Goal: Task Accomplishment & Management: Manage account settings

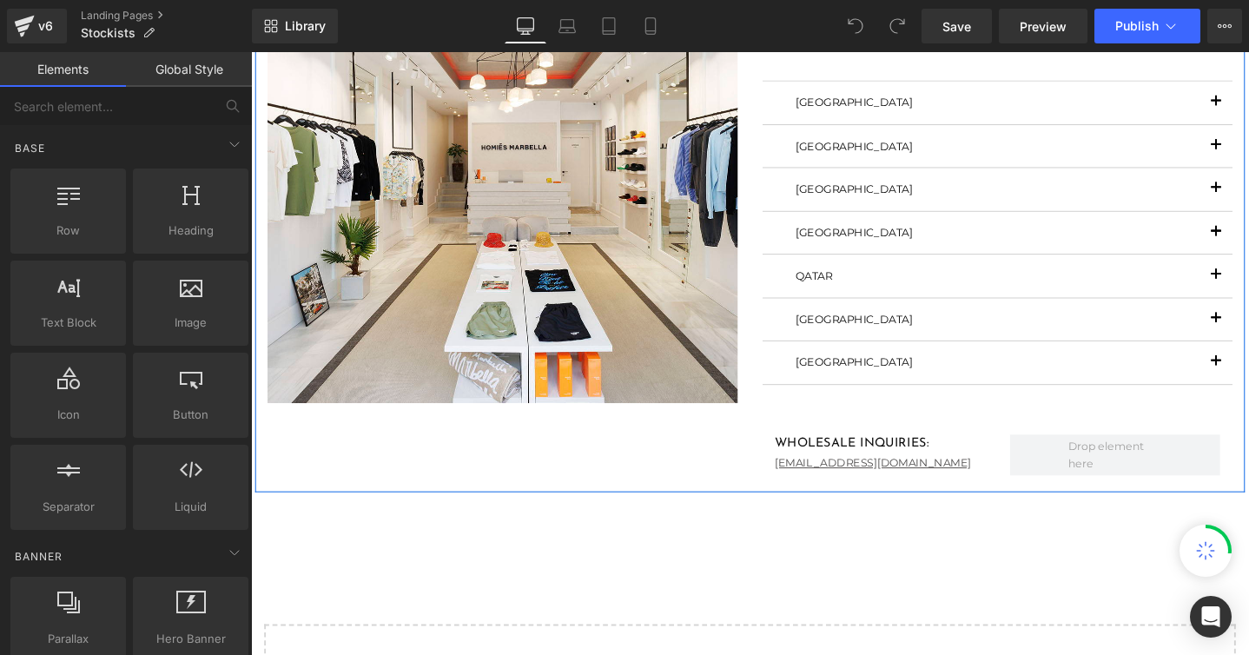
scroll to position [361, 0]
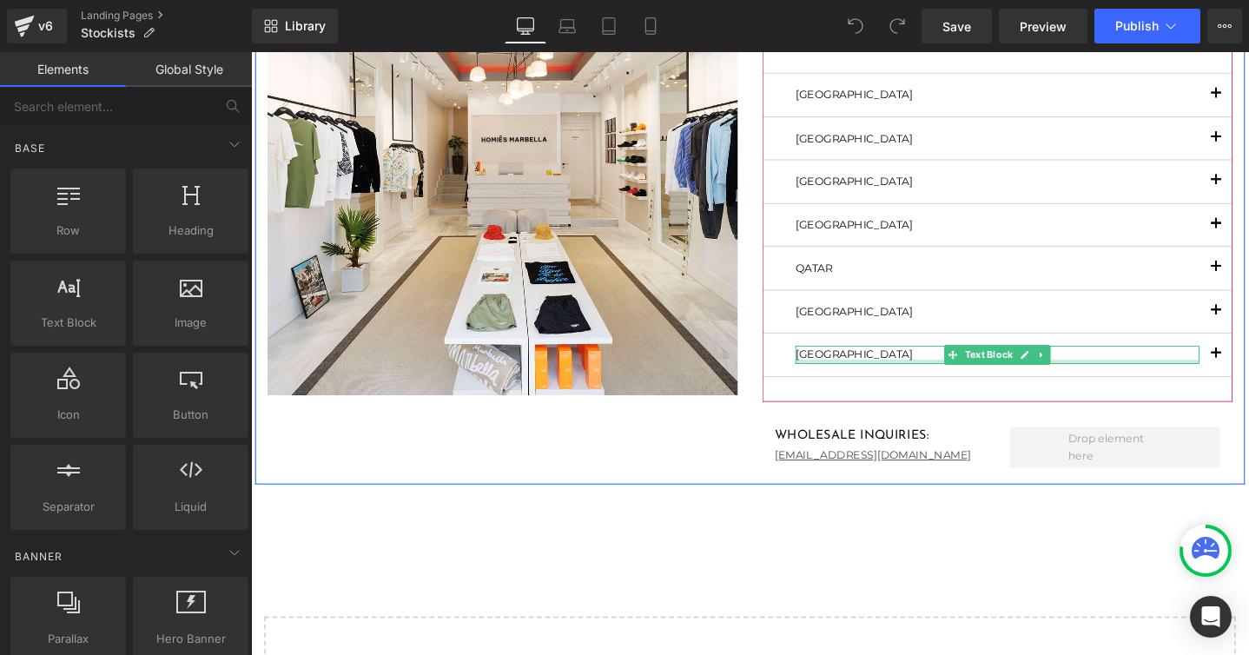
click at [841, 376] on div at bounding box center [1037, 378] width 426 height 4
click at [1248, 374] on span "button" at bounding box center [1267, 374] width 0 height 0
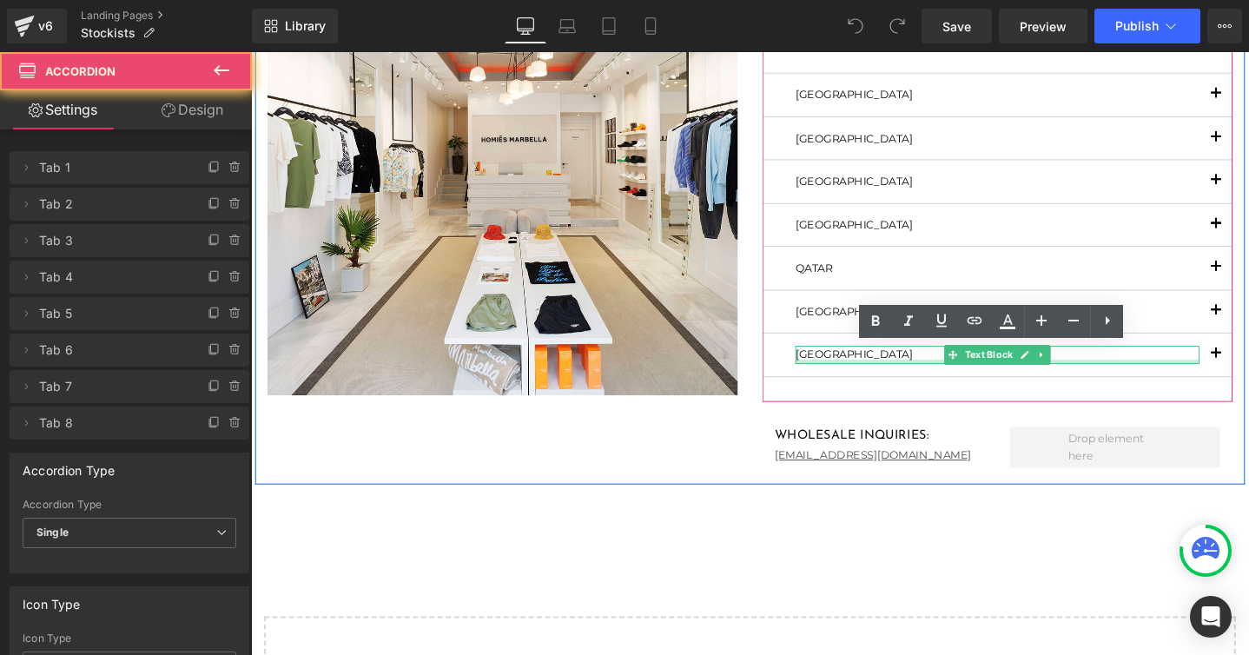
click at [1248, 374] on span "button" at bounding box center [1267, 374] width 0 height 0
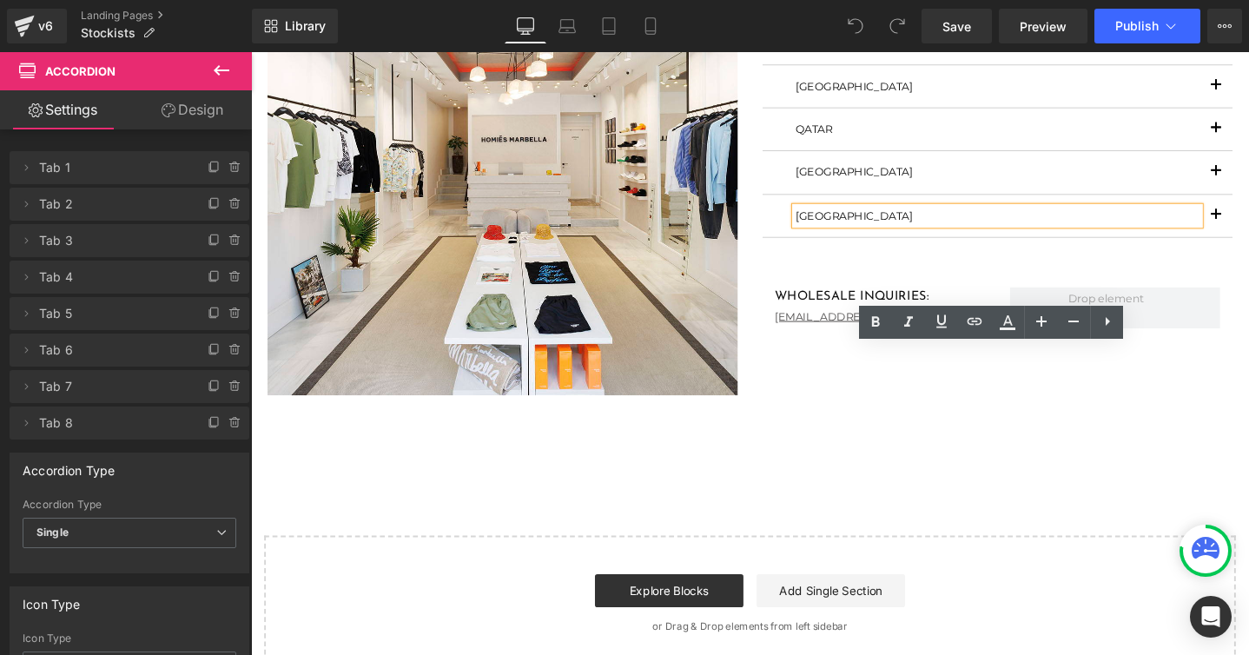
scroll to position [189, 0]
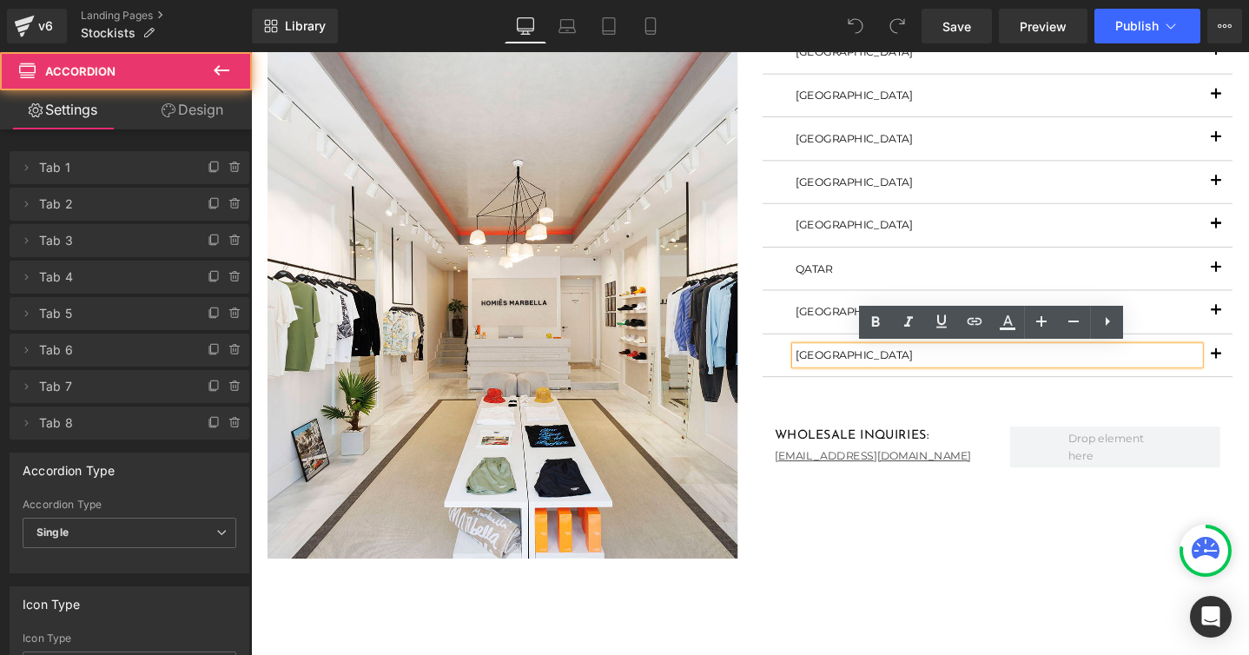
click at [1248, 375] on span "button" at bounding box center [1267, 375] width 0 height 0
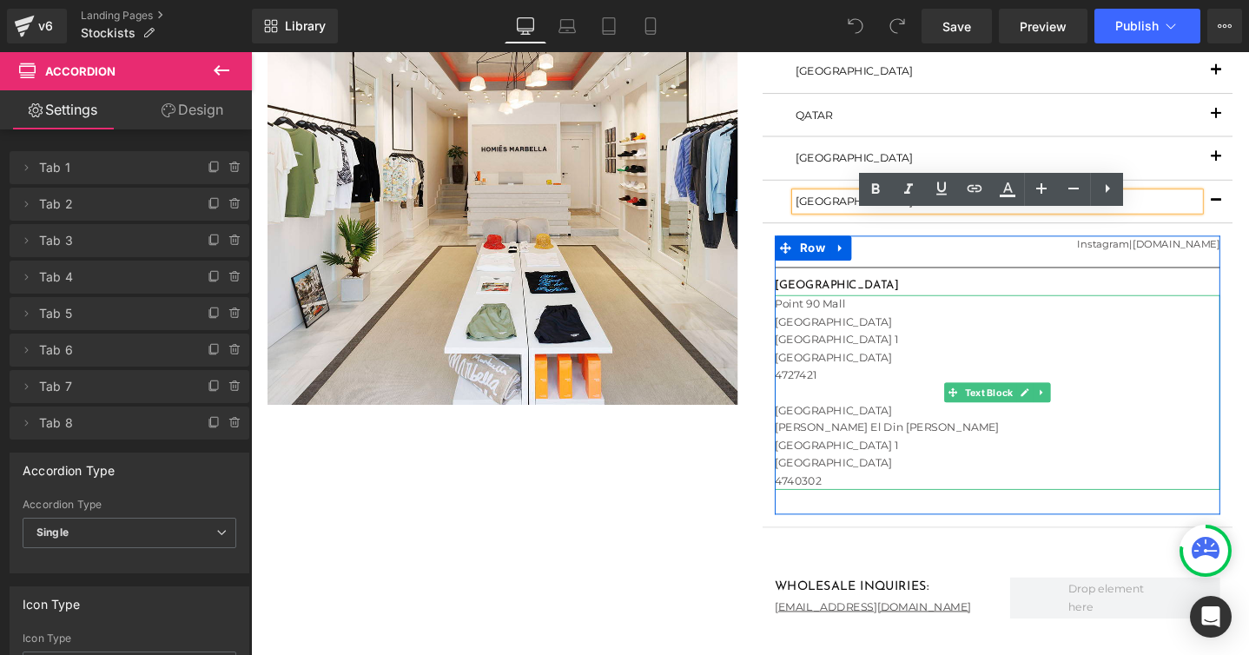
scroll to position [374, 0]
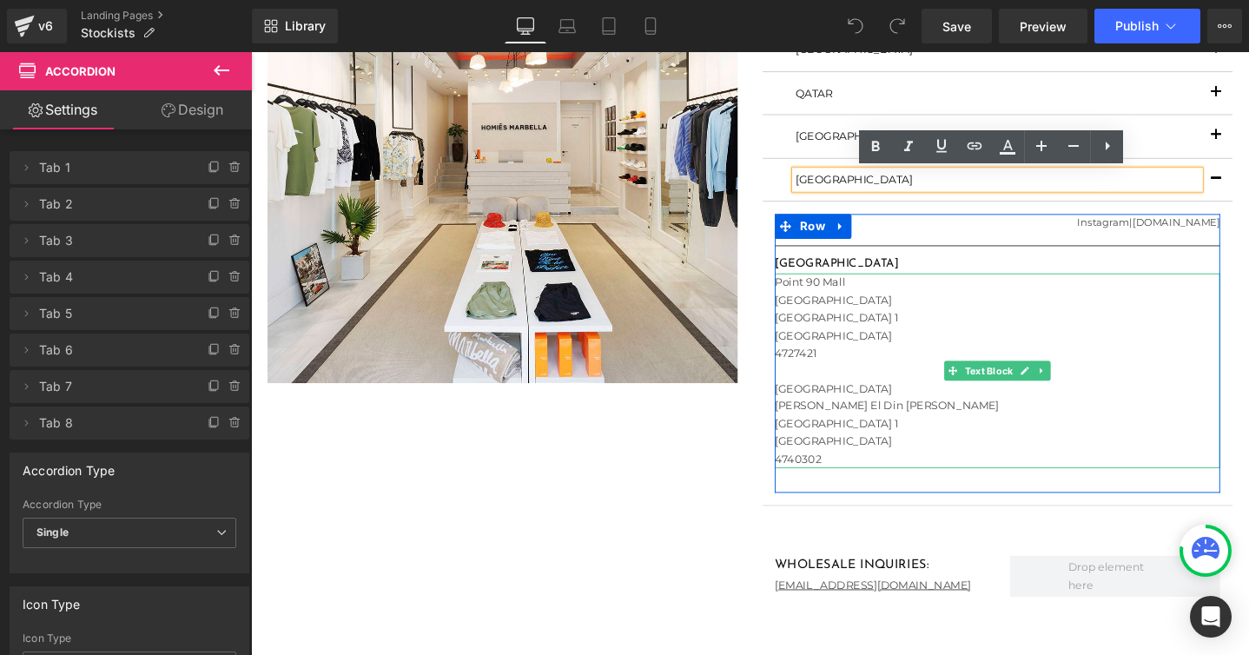
click at [866, 398] on div "[GEOGRAPHIC_DATA]" at bounding box center [1036, 406] width 469 height 18
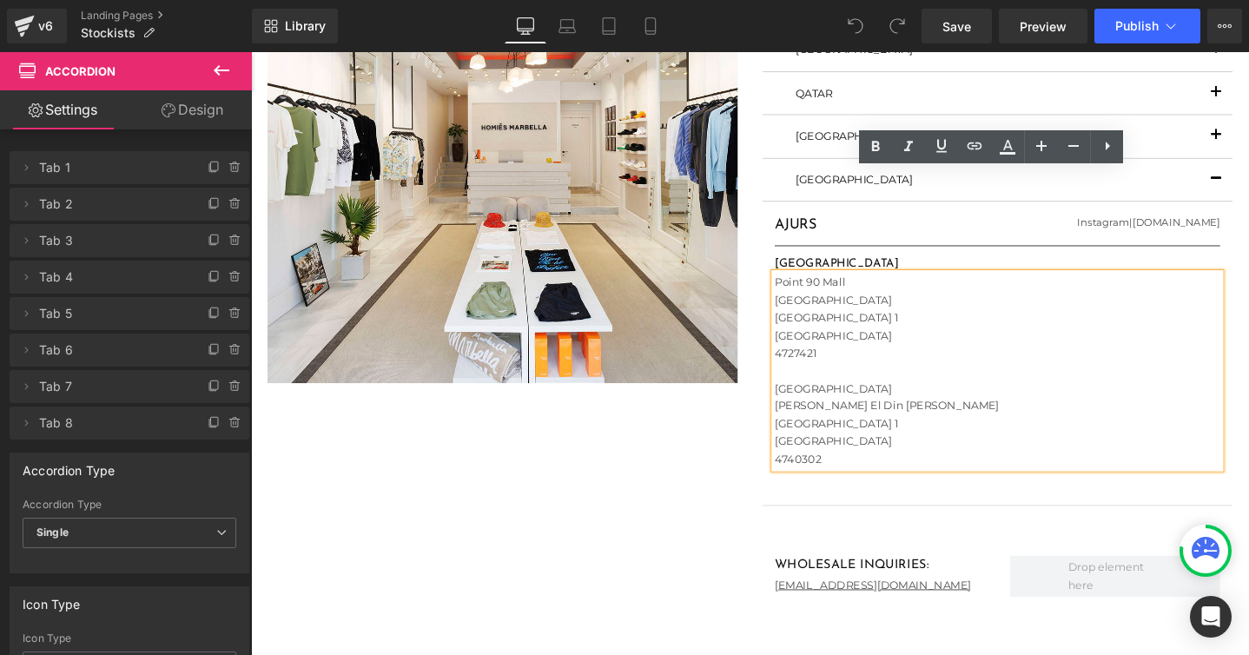
click at [816, 346] on div "[GEOGRAPHIC_DATA]" at bounding box center [1036, 350] width 469 height 18
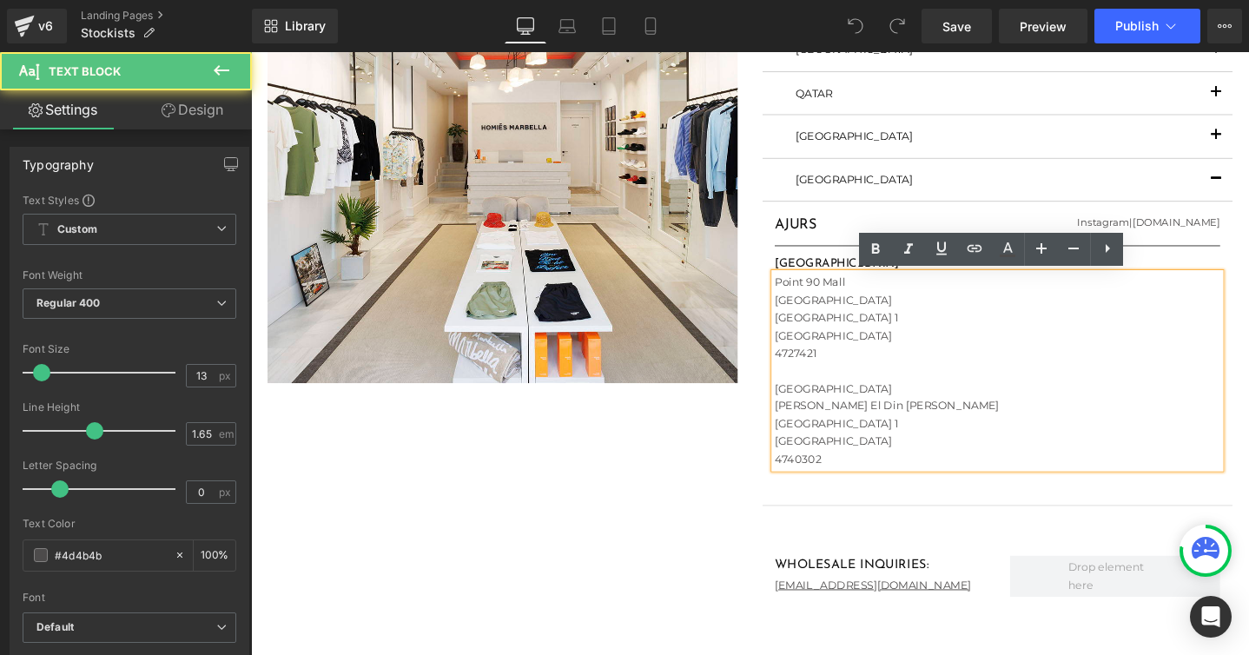
click at [815, 299] on div "Point 90 Mall" at bounding box center [1036, 294] width 469 height 18
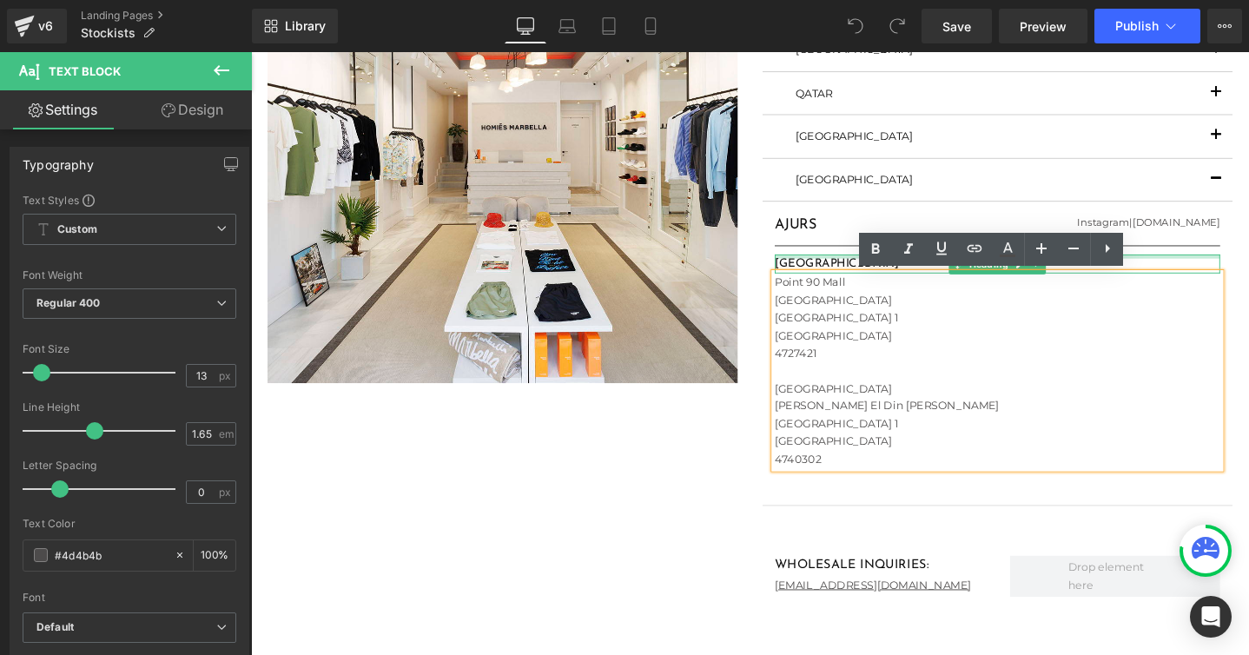
click at [817, 268] on div at bounding box center [1036, 267] width 469 height 4
click at [828, 318] on div "[GEOGRAPHIC_DATA]" at bounding box center [1036, 313] width 469 height 18
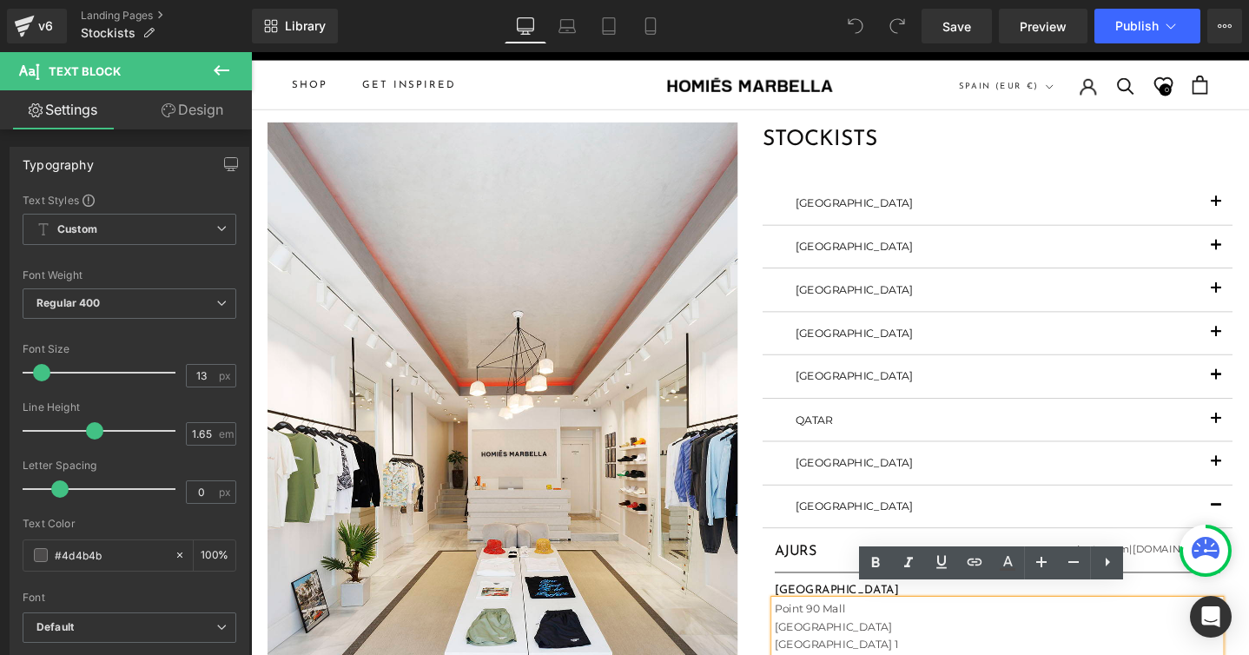
scroll to position [24, 0]
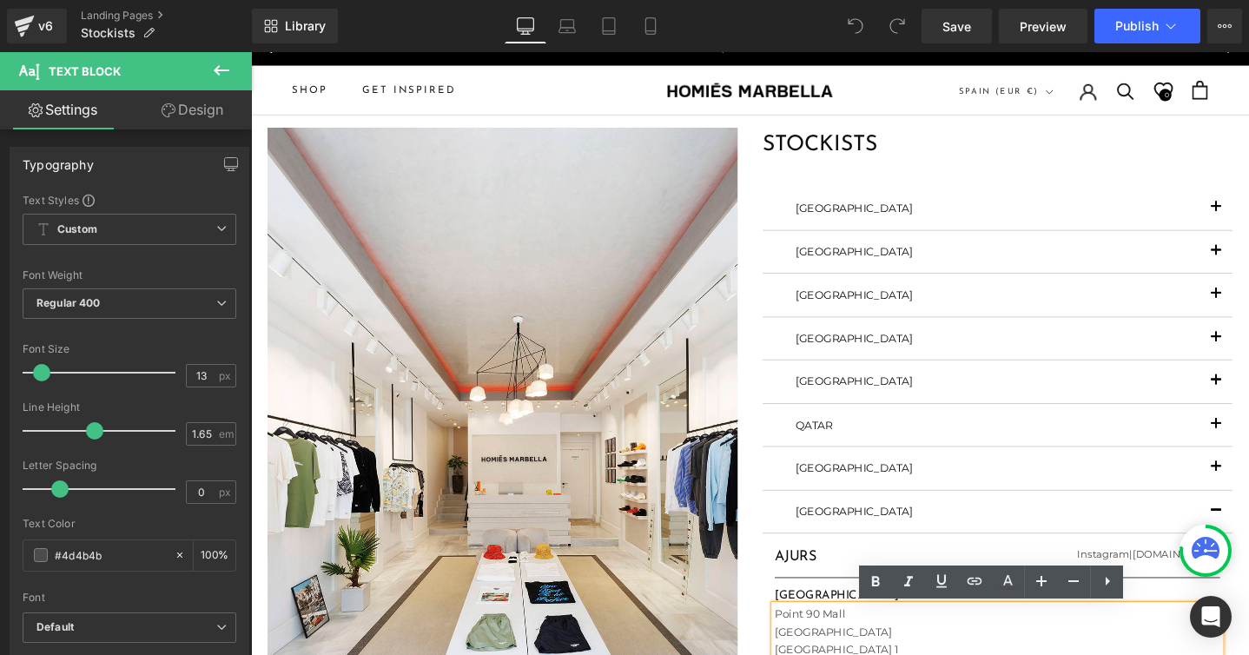
click at [1248, 267] on span "button" at bounding box center [1267, 267] width 0 height 0
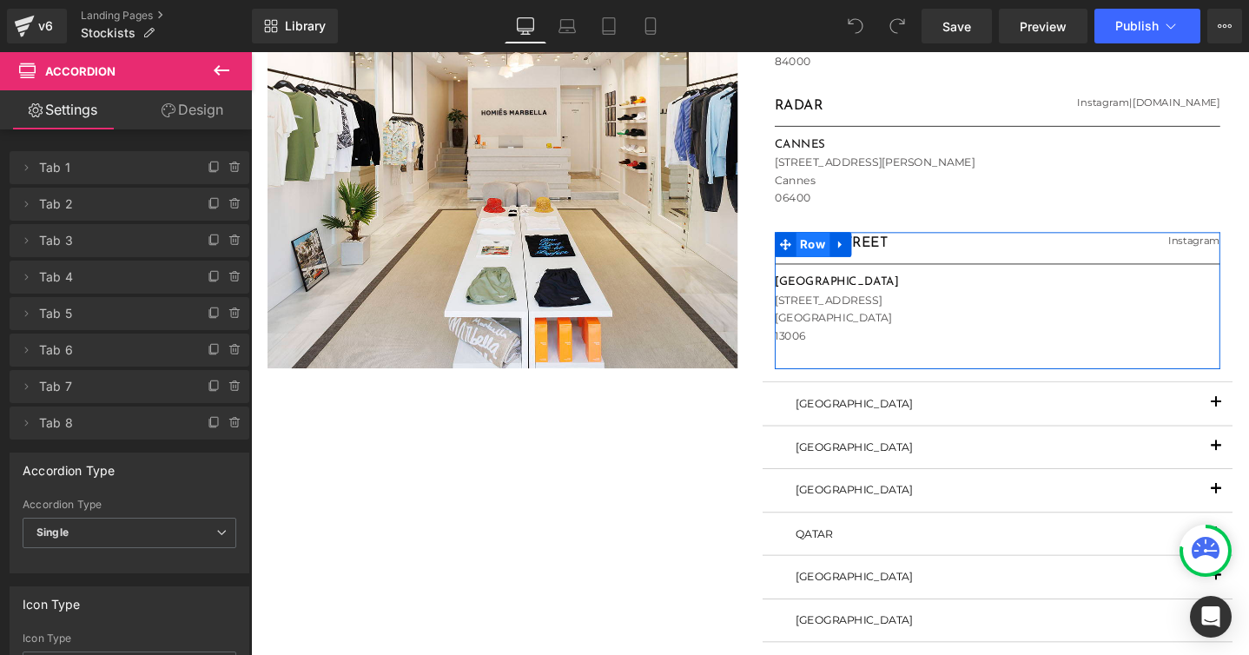
scroll to position [383, 0]
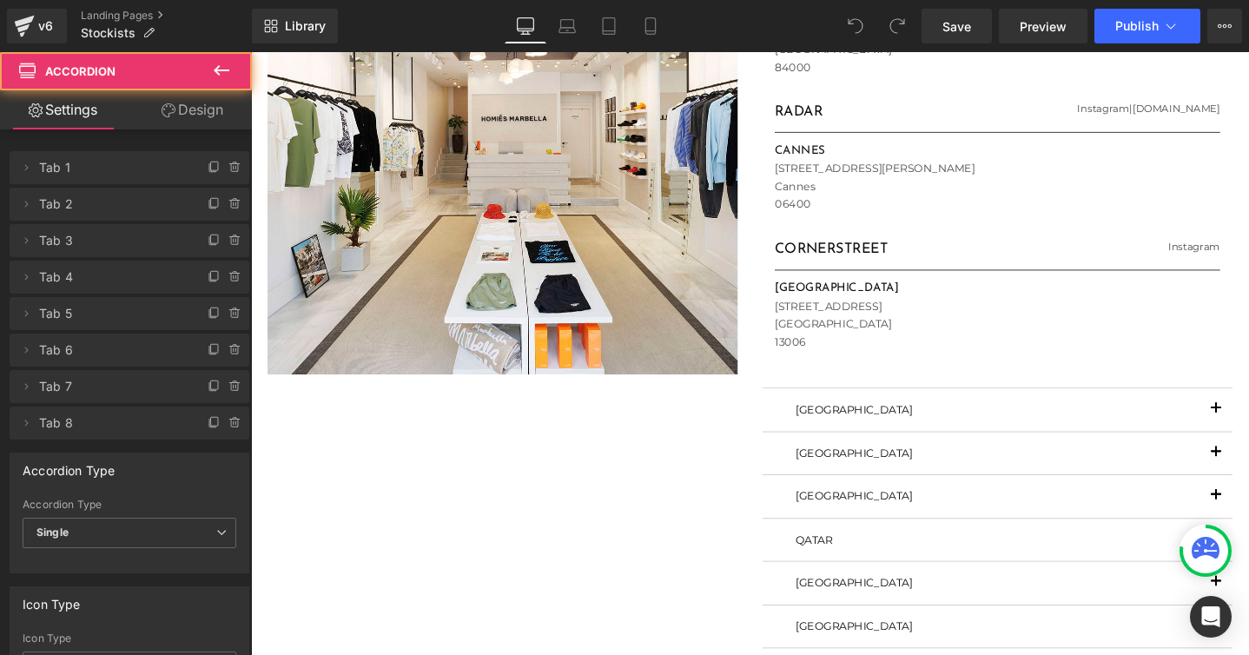
click at [1248, 432] on span "button" at bounding box center [1267, 432] width 0 height 0
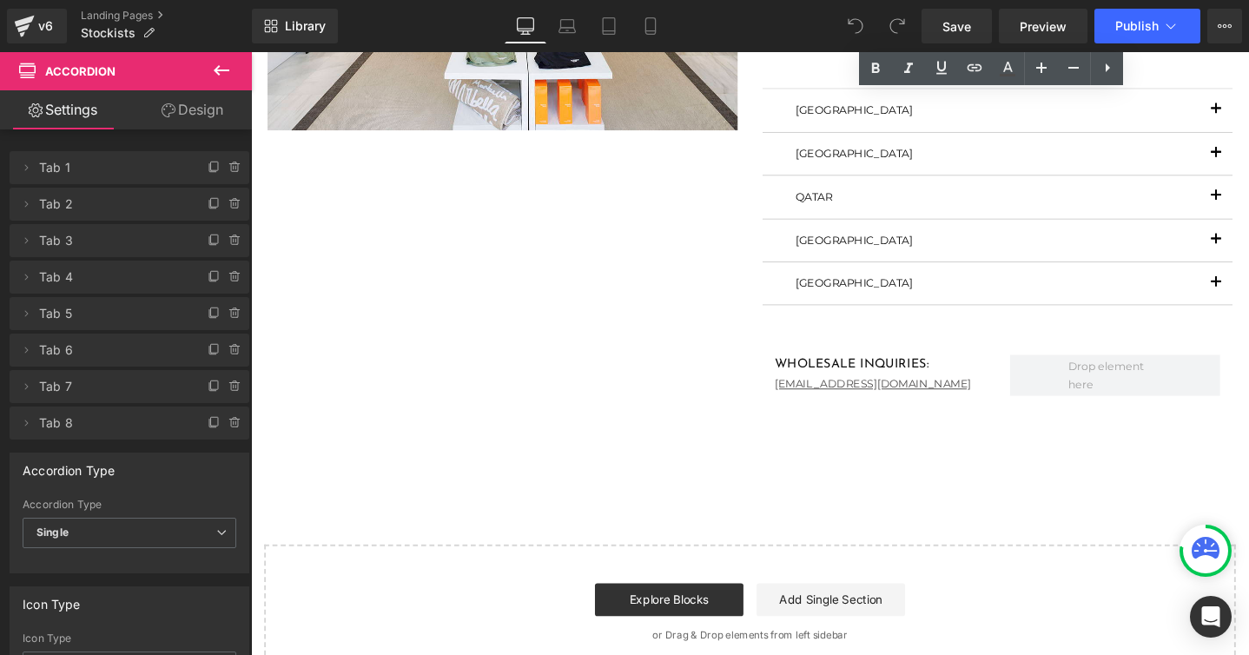
scroll to position [647, 0]
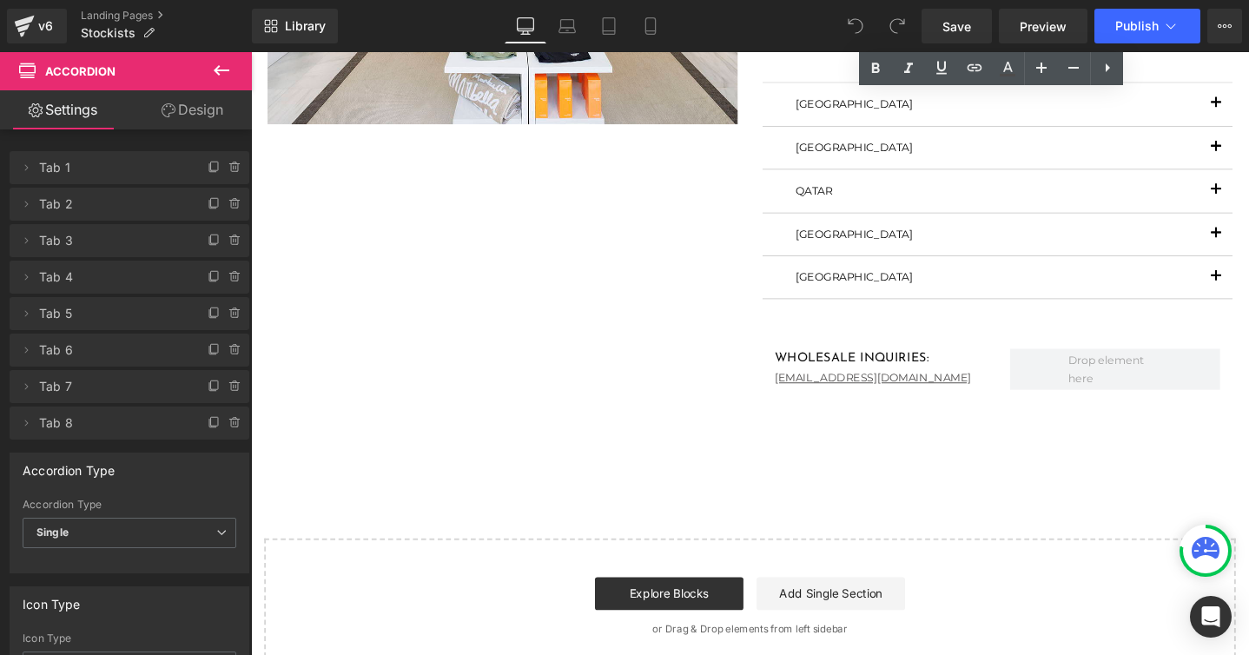
click at [1248, 293] on span "button" at bounding box center [1267, 293] width 0 height 0
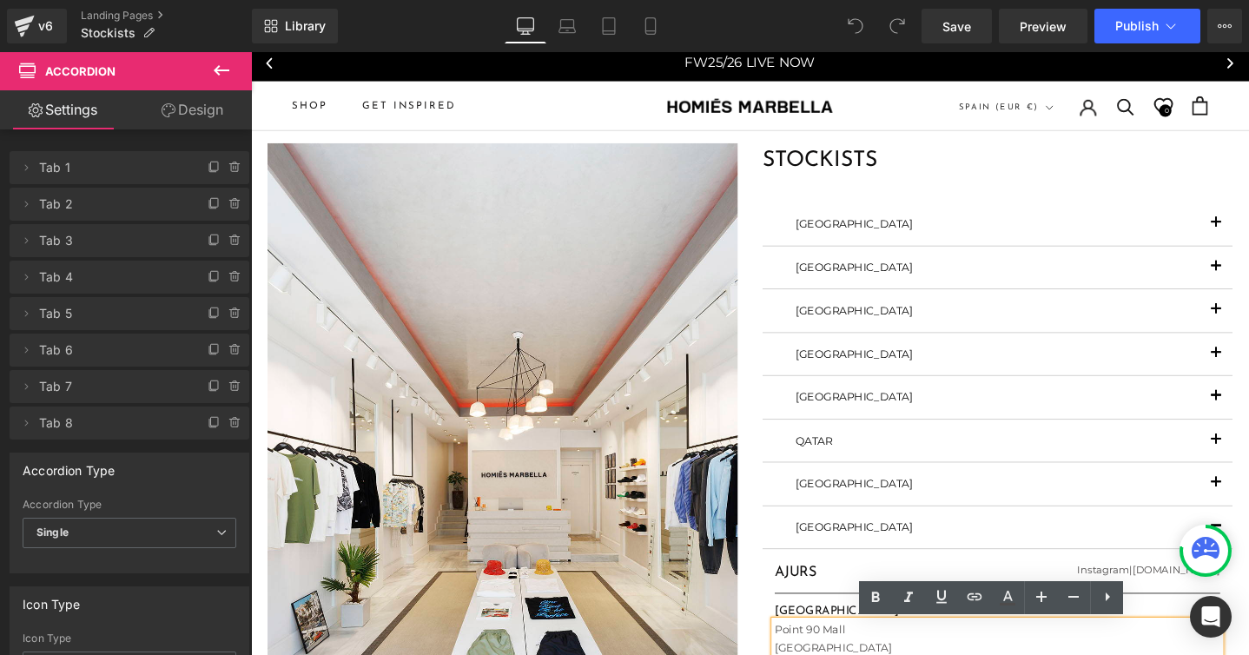
scroll to position [4, 0]
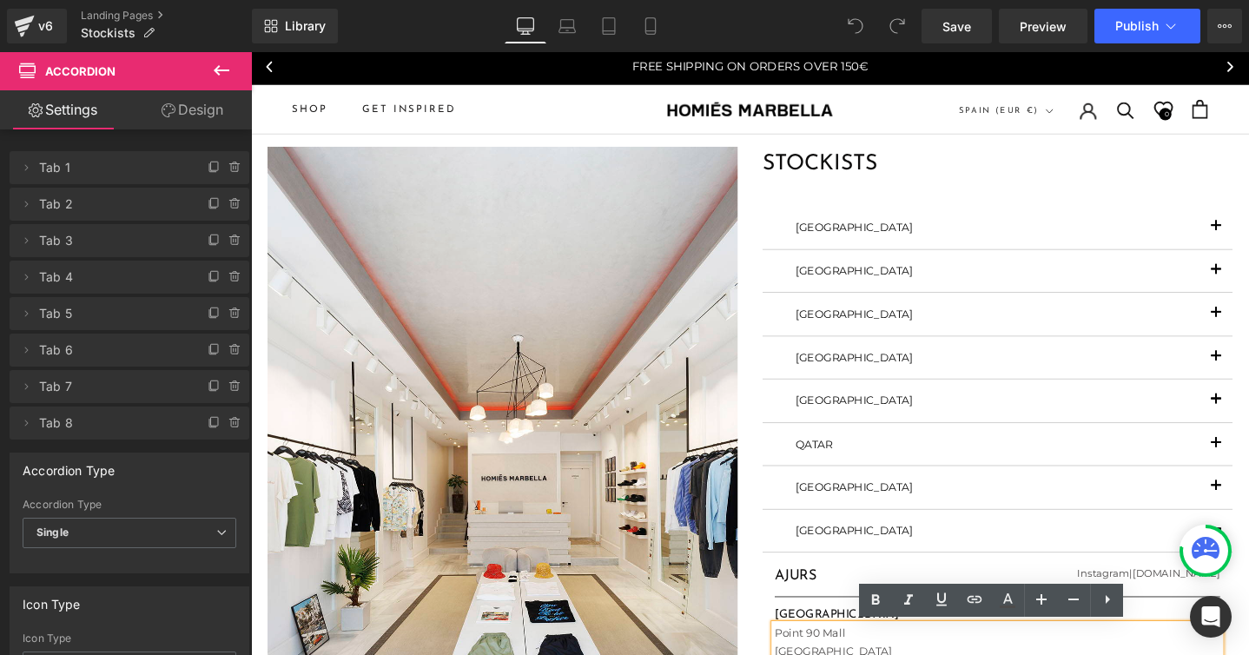
click at [1248, 332] on span "button" at bounding box center [1267, 332] width 0 height 0
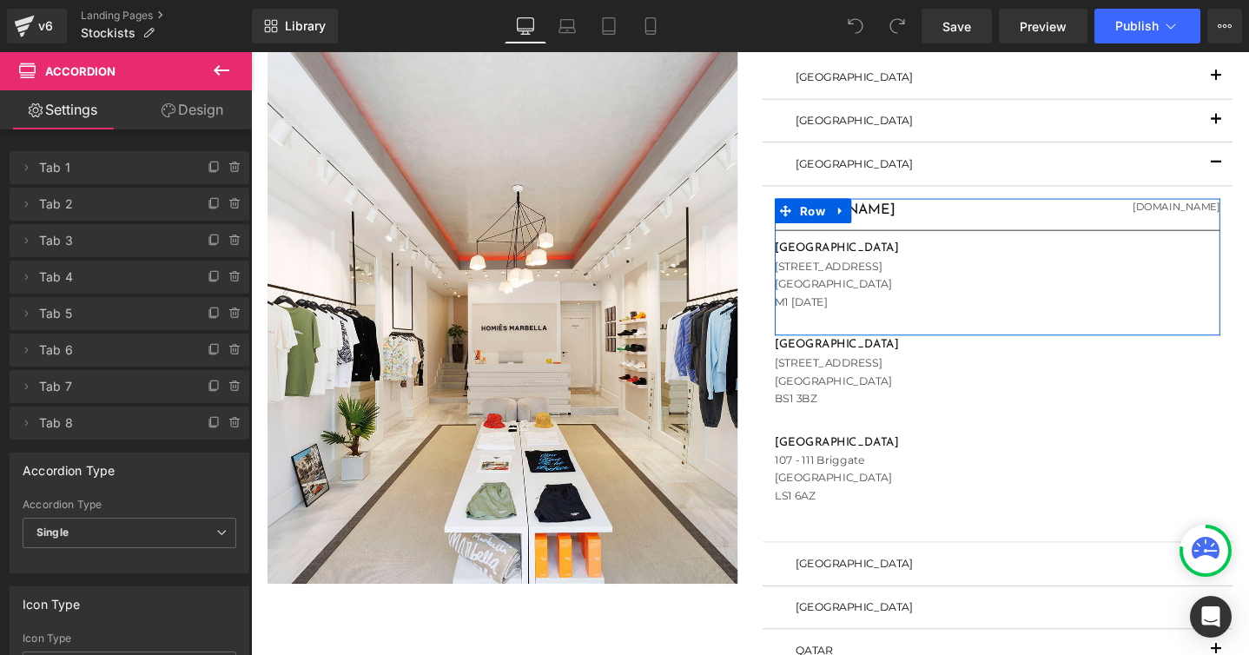
scroll to position [172, 0]
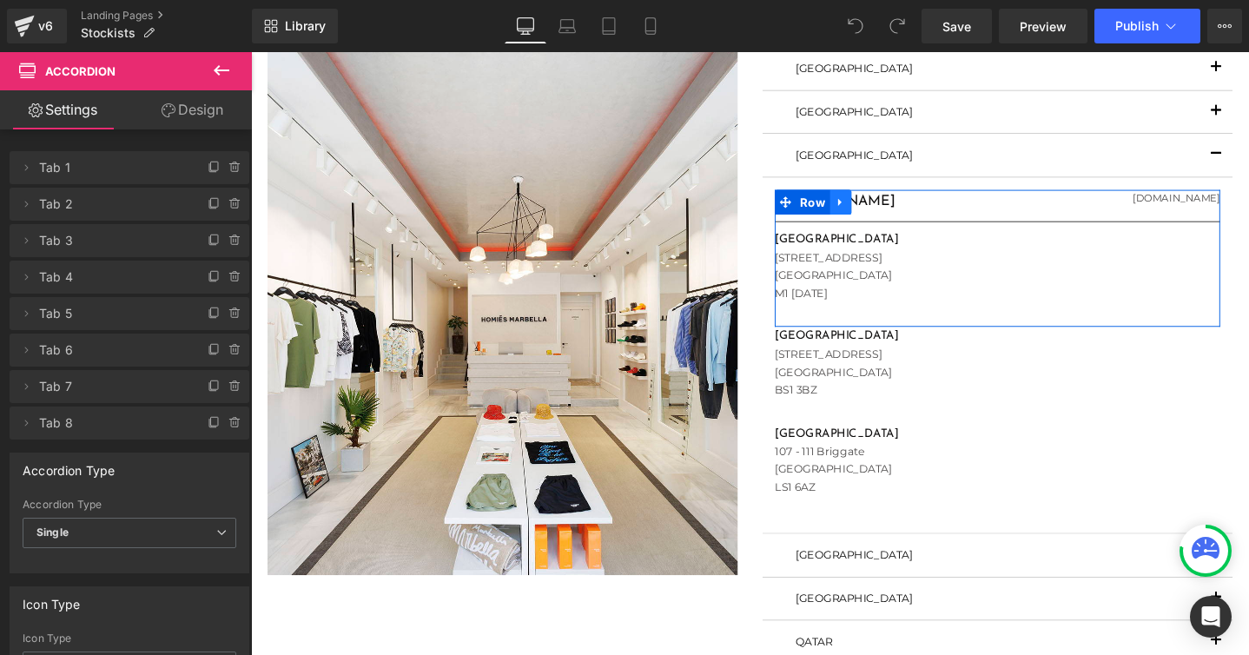
click at [872, 211] on icon at bounding box center [872, 209] width 12 height 13
click at [890, 207] on icon at bounding box center [894, 210] width 12 height 12
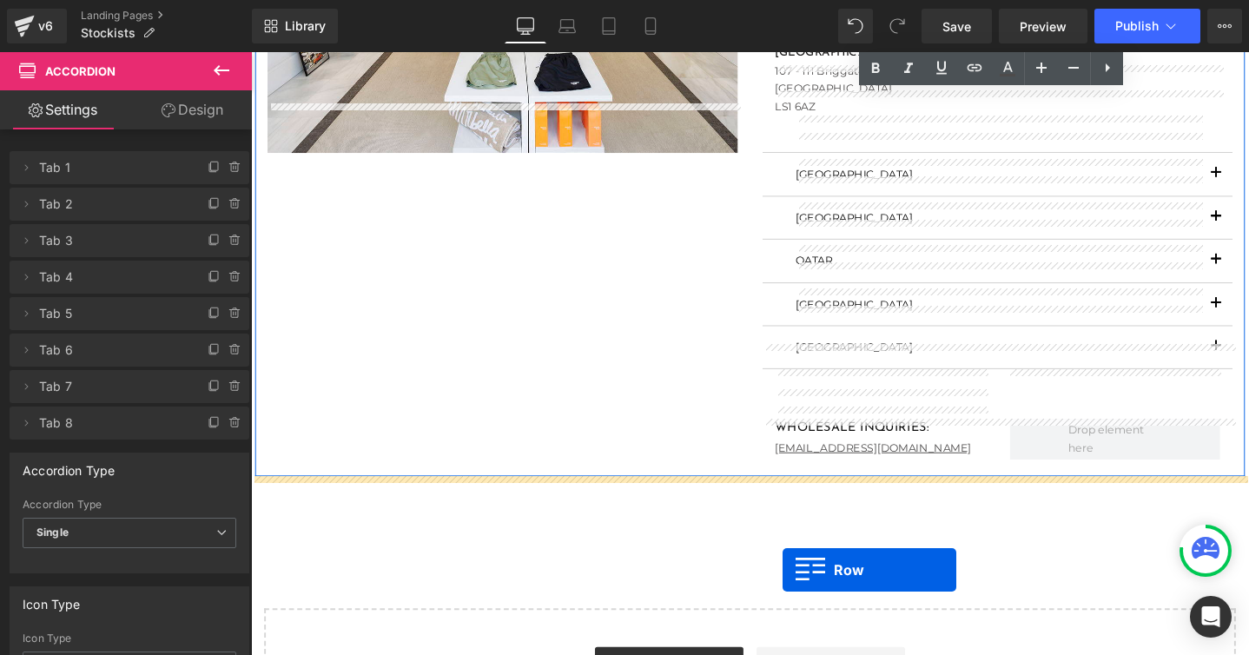
scroll to position [669, 0]
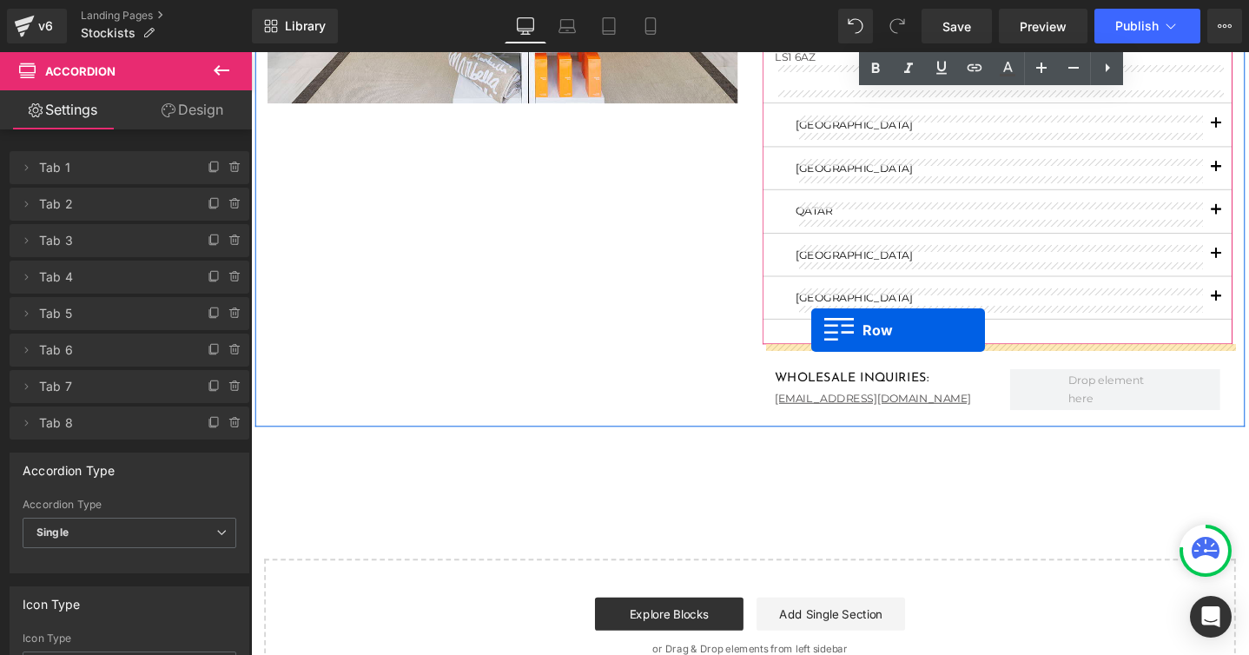
drag, startPoint x: 814, startPoint y: 257, endPoint x: 840, endPoint y: 345, distance: 91.5
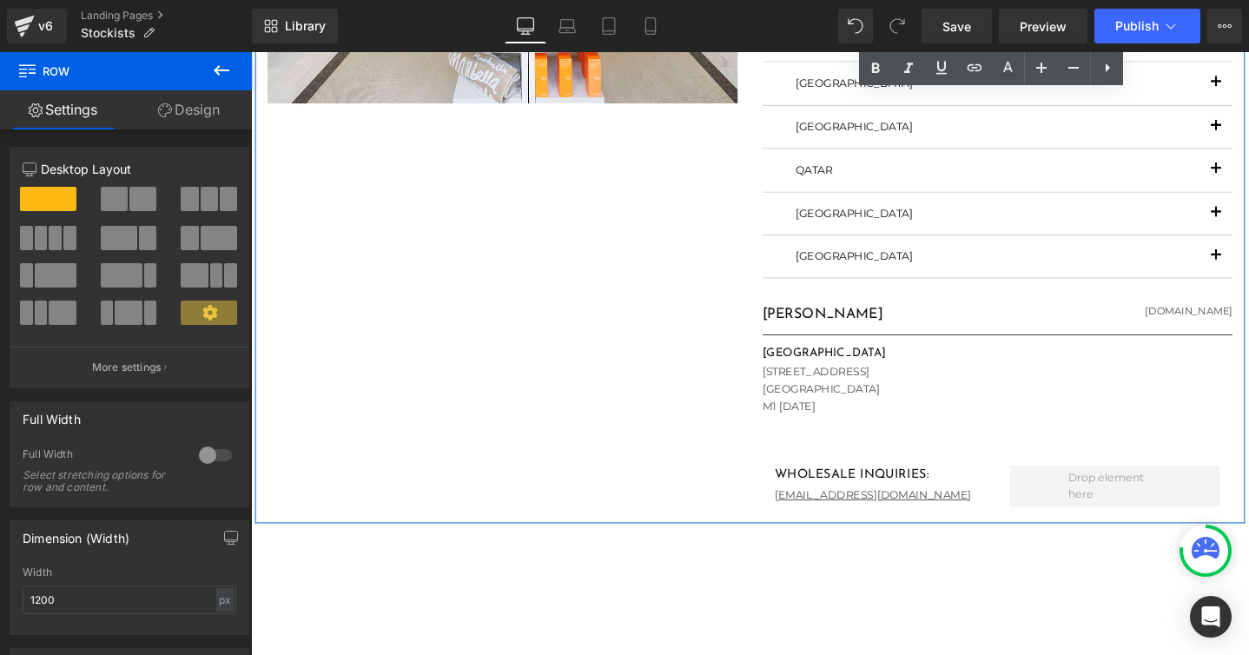
click at [1248, 267] on button "button" at bounding box center [1267, 267] width 35 height 44
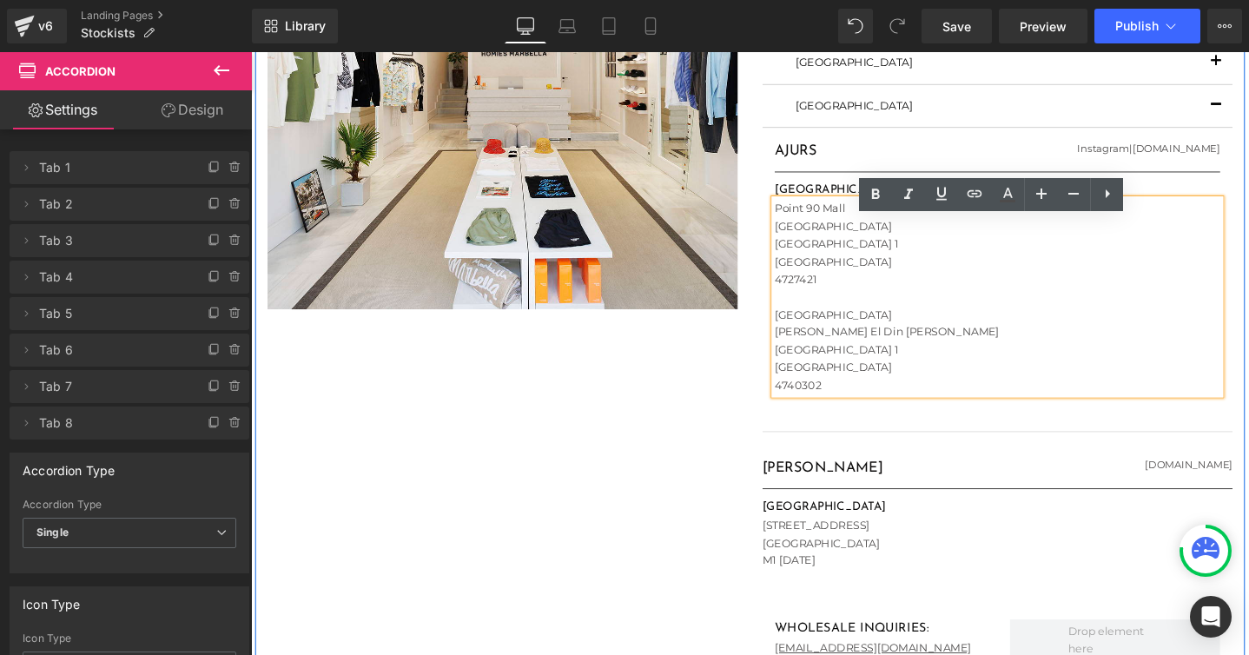
scroll to position [461, 0]
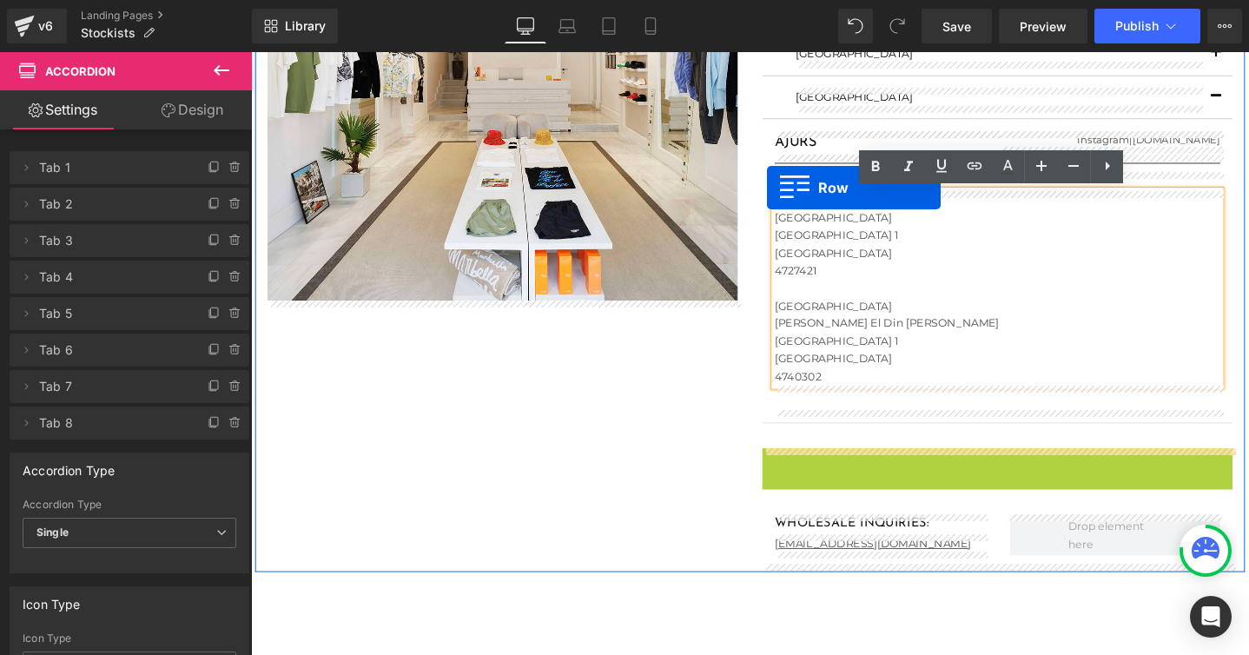
drag, startPoint x: 796, startPoint y: 482, endPoint x: 811, endPoint y: 221, distance: 261.8
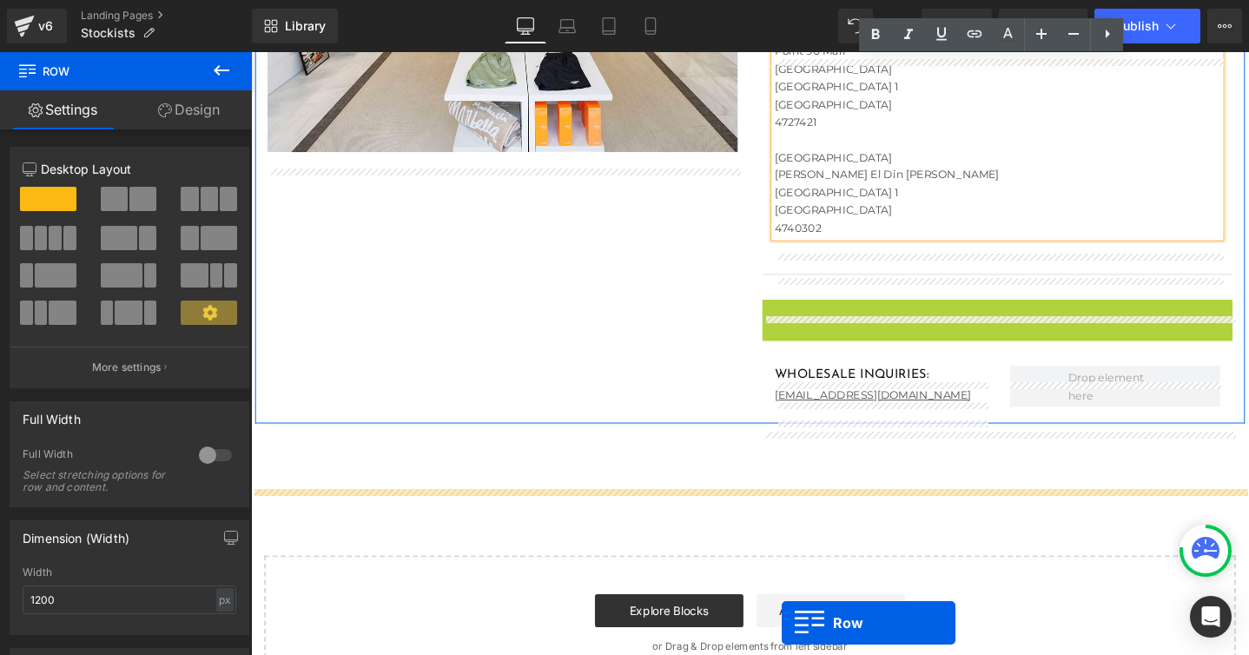
scroll to position [739, 0]
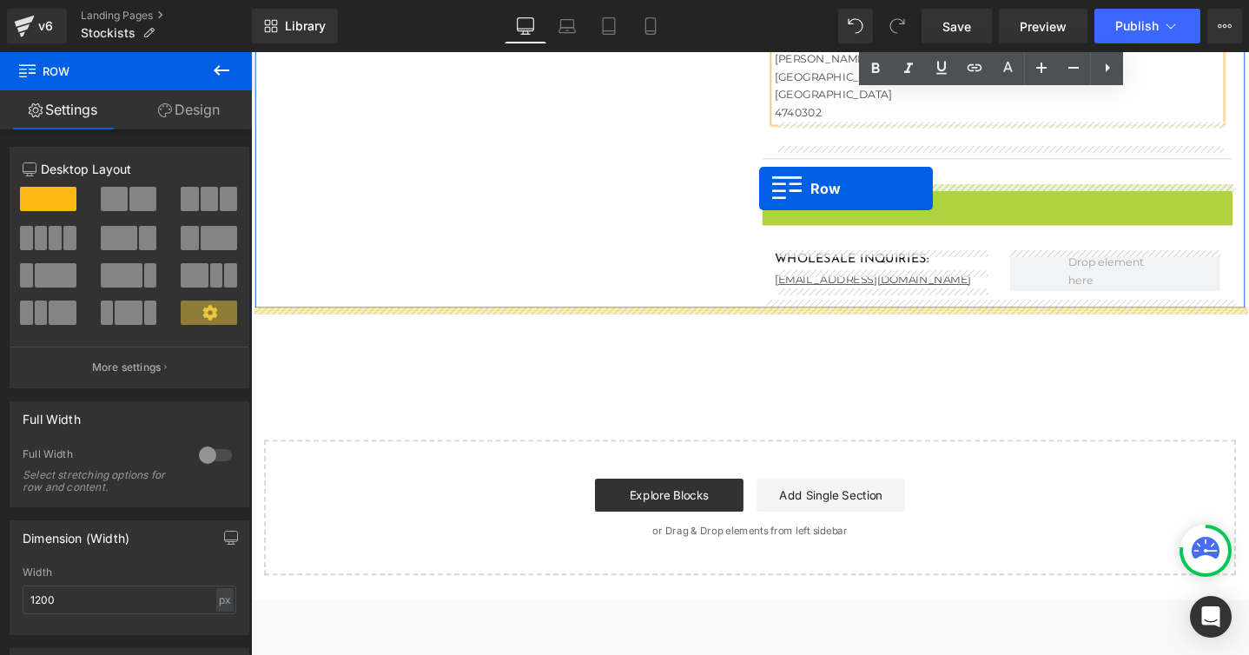
drag, startPoint x: 798, startPoint y: 482, endPoint x: 792, endPoint y: 198, distance: 284.0
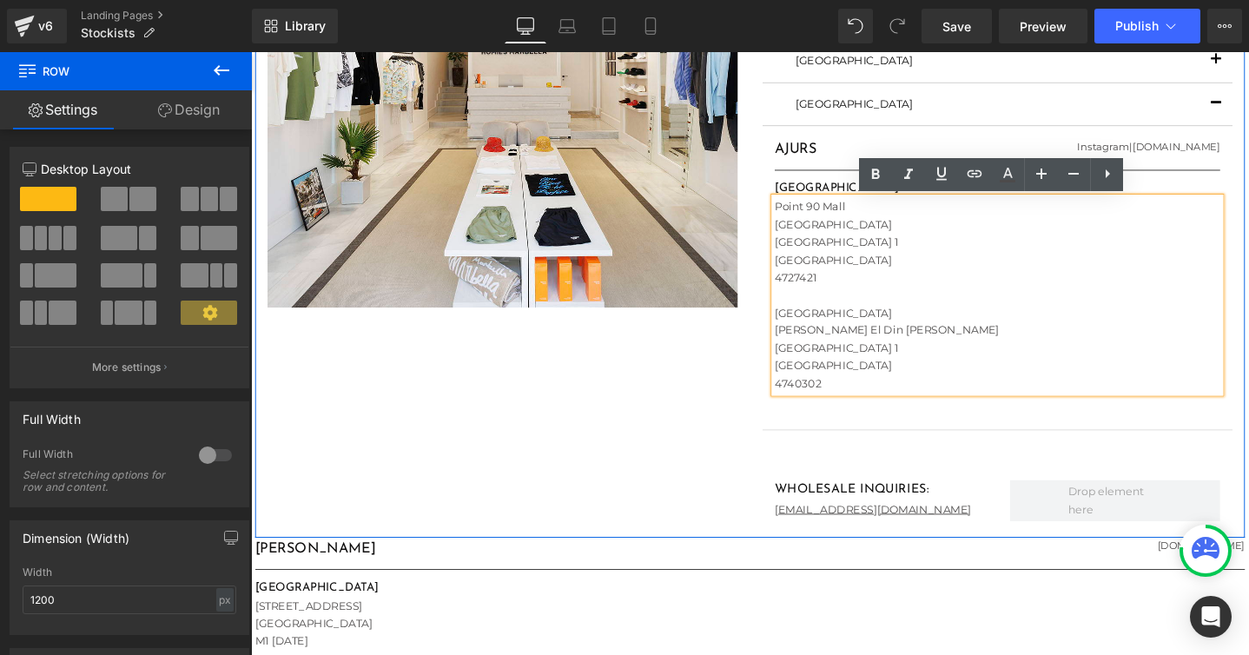
scroll to position [455, 0]
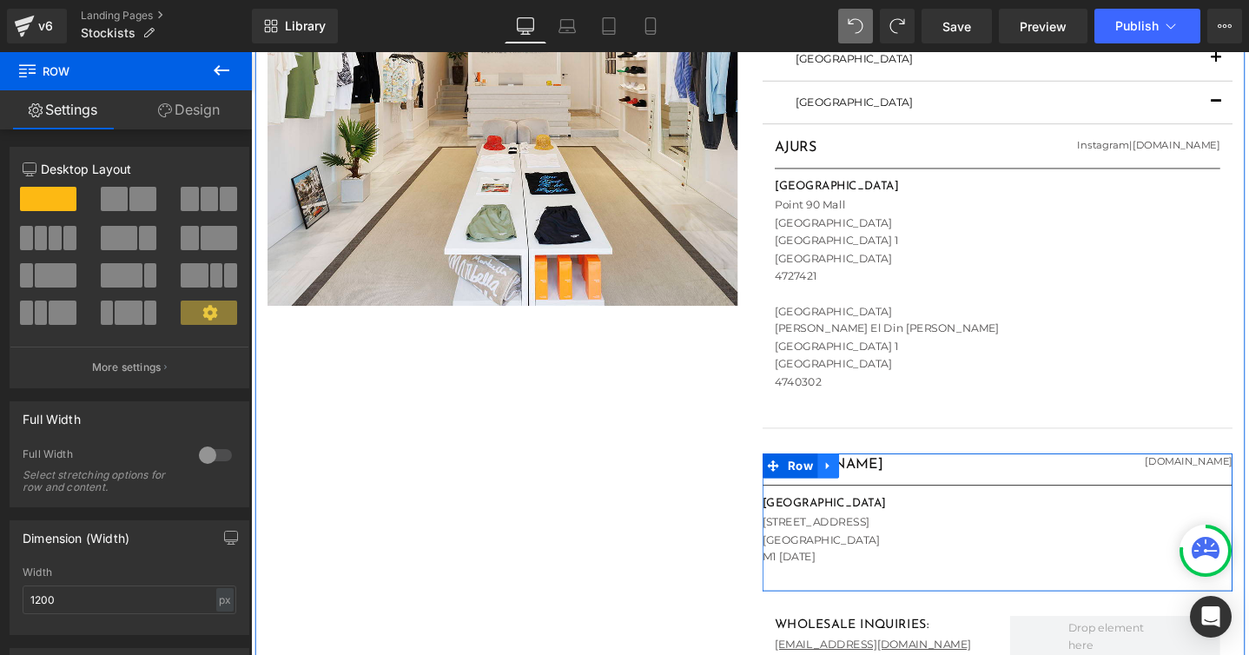
click at [859, 482] on icon at bounding box center [859, 488] width 12 height 13
click at [901, 484] on icon at bounding box center [904, 488] width 12 height 12
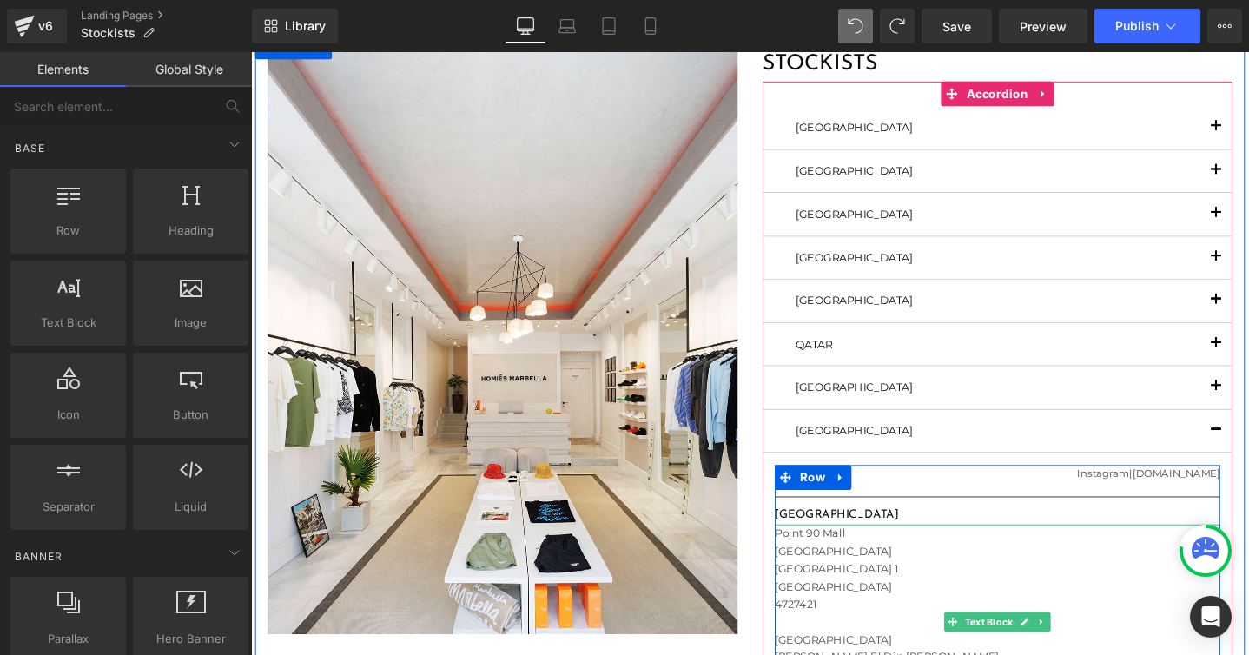
scroll to position [100, 0]
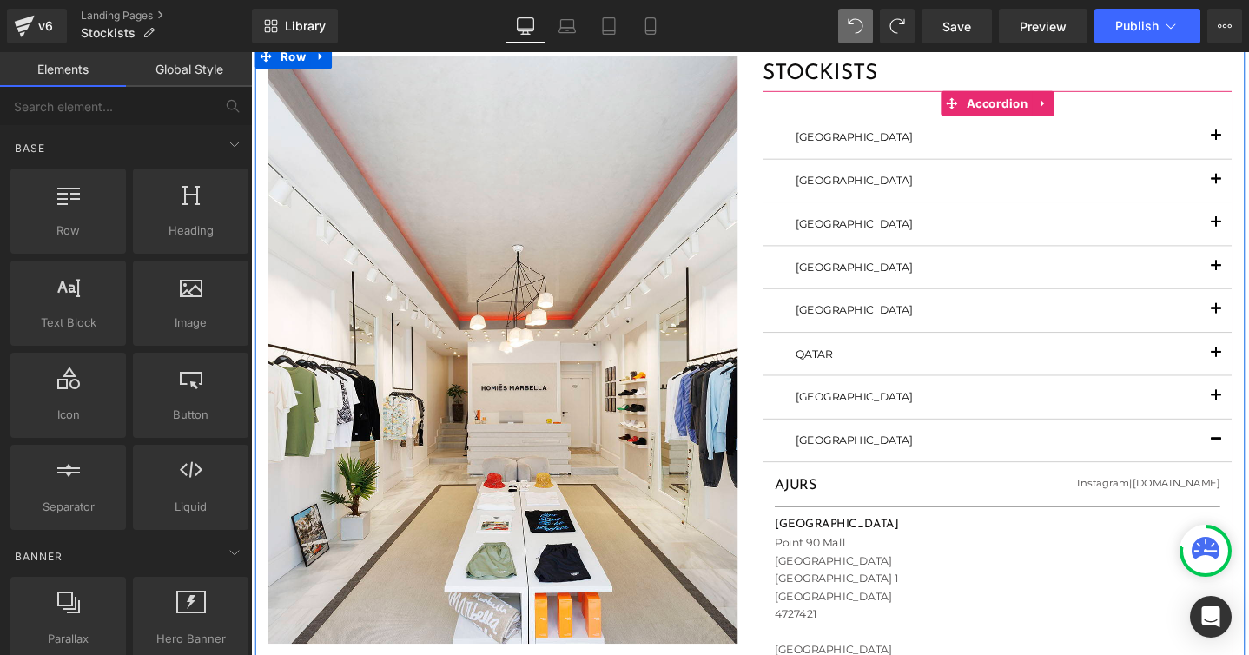
click at [1248, 233] on button "button" at bounding box center [1267, 232] width 35 height 44
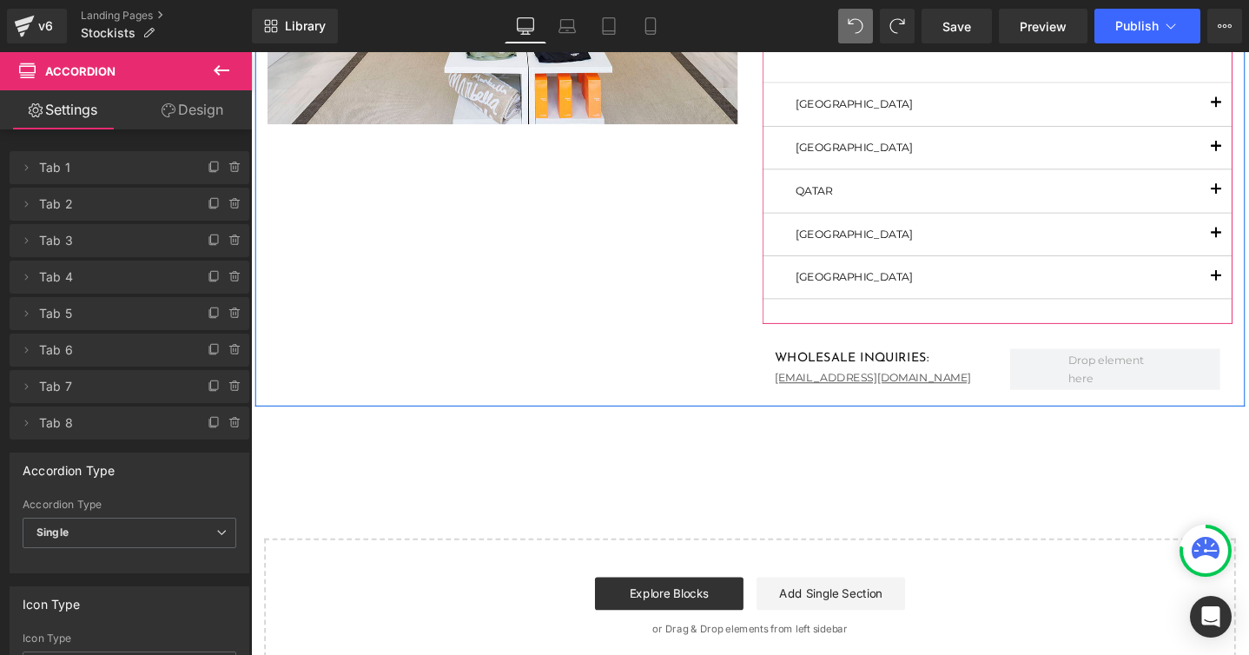
scroll to position [650, 0]
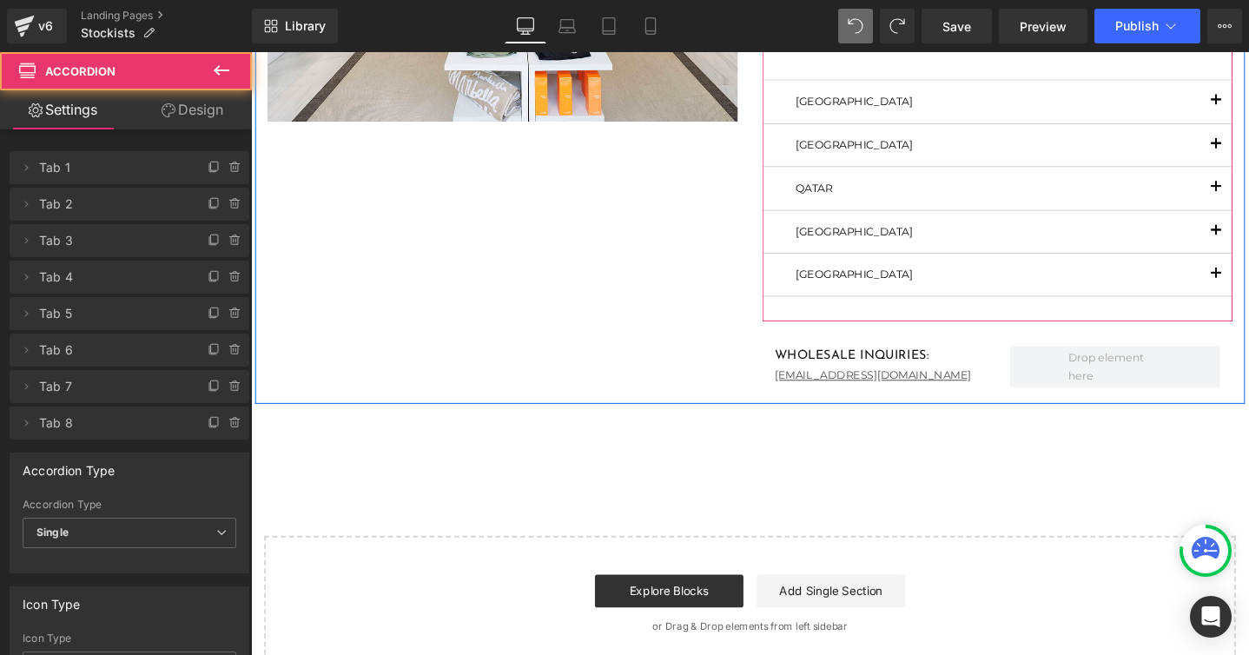
click at [1248, 286] on button "button" at bounding box center [1267, 286] width 35 height 44
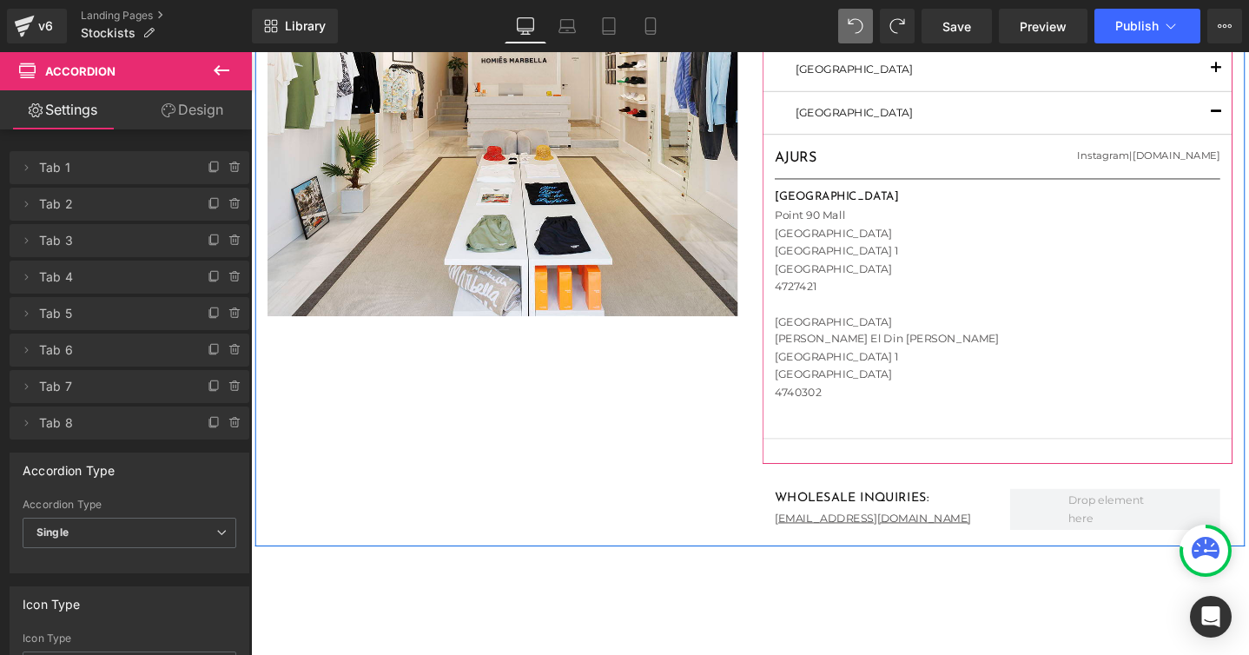
scroll to position [465, 0]
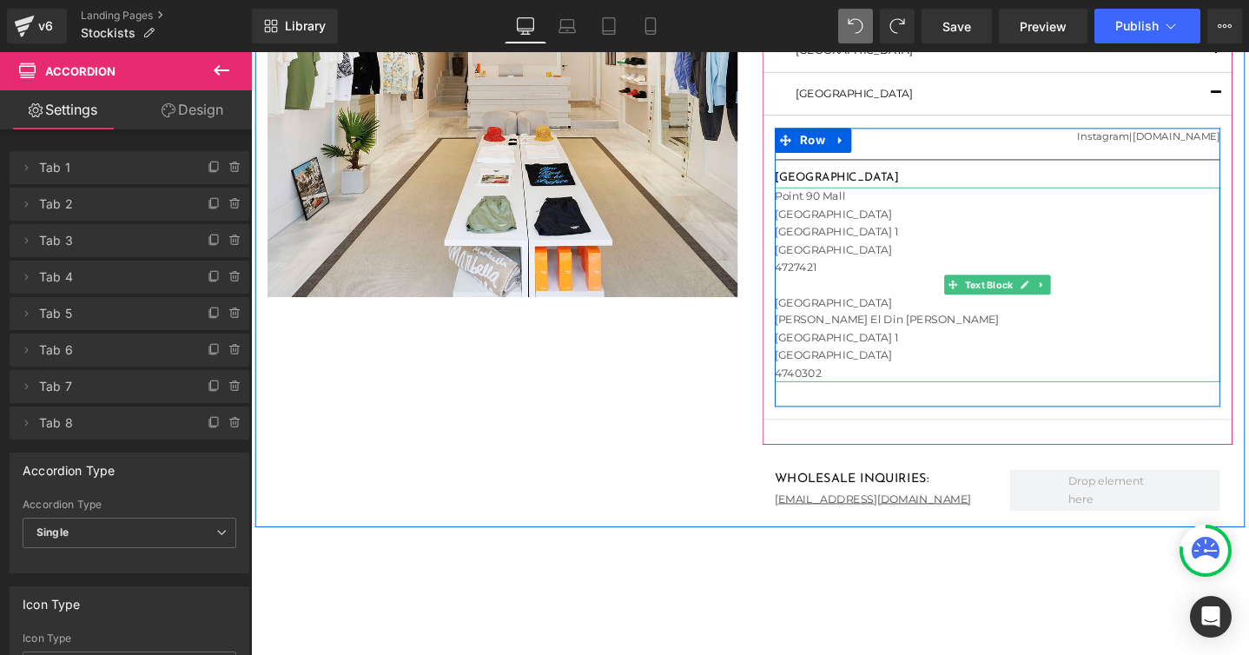
click at [804, 203] on div "AJURS Heading Instagram | [DOMAIN_NAME] Heading Row Separator [GEOGRAPHIC_DATA]…" at bounding box center [1036, 279] width 469 height 294
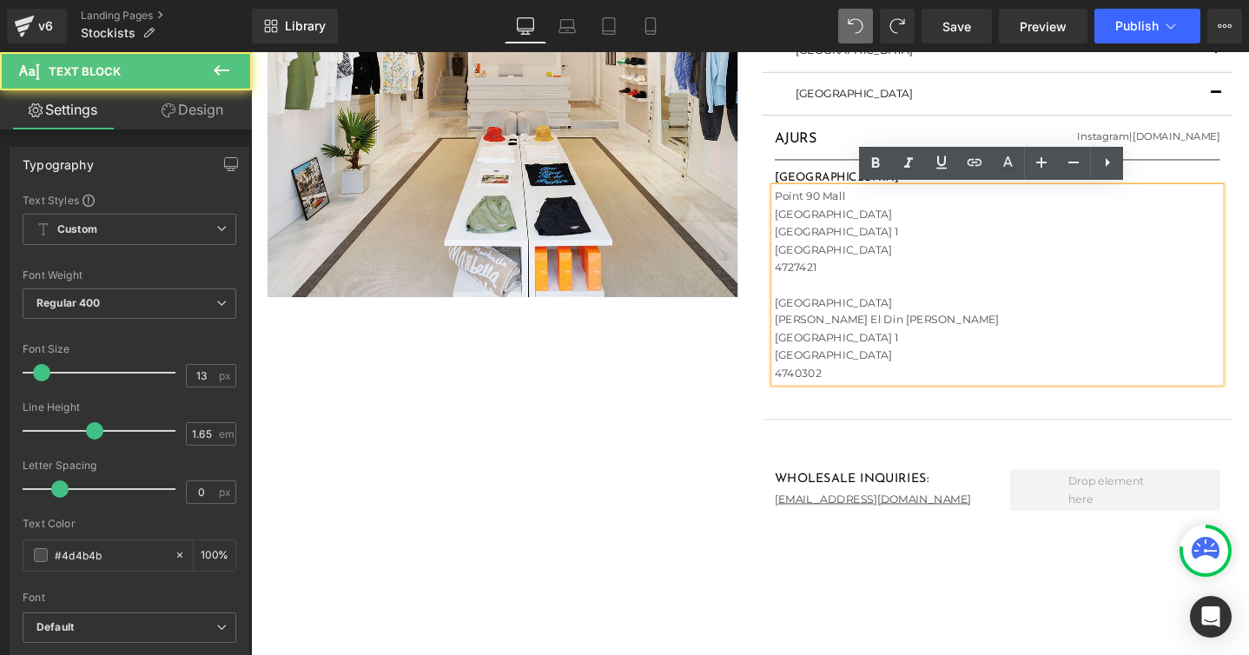
click at [858, 393] on div "4740302" at bounding box center [1036, 390] width 469 height 18
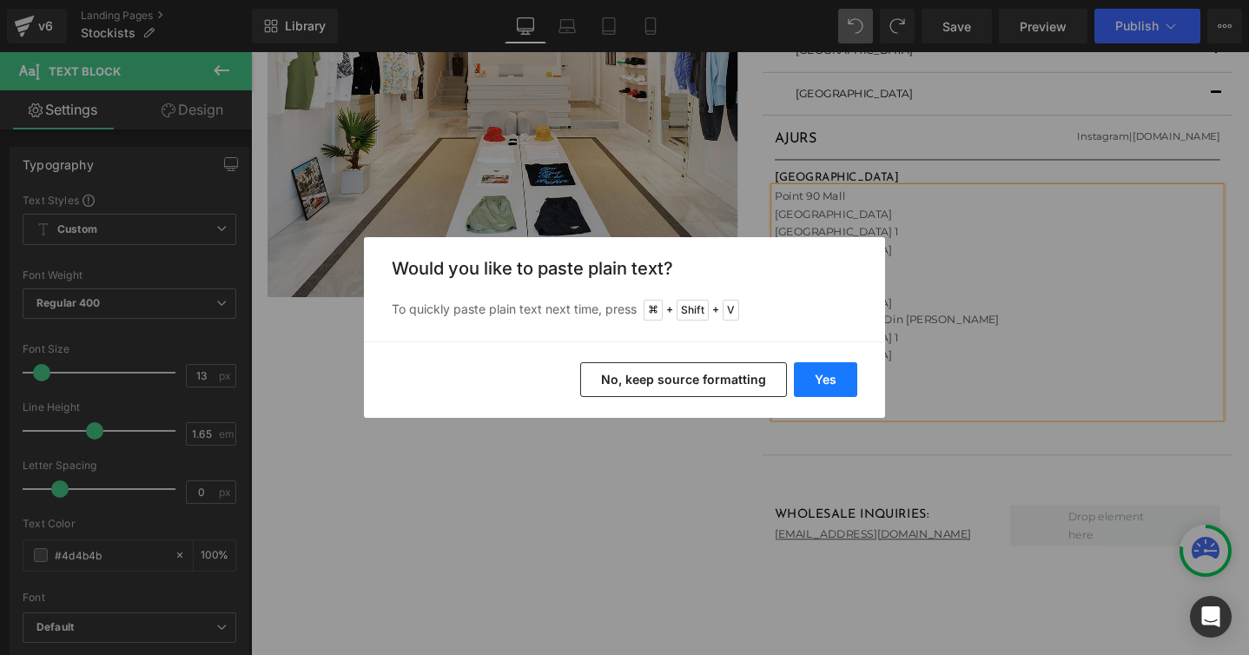
click at [832, 377] on button "Yes" at bounding box center [825, 379] width 63 height 35
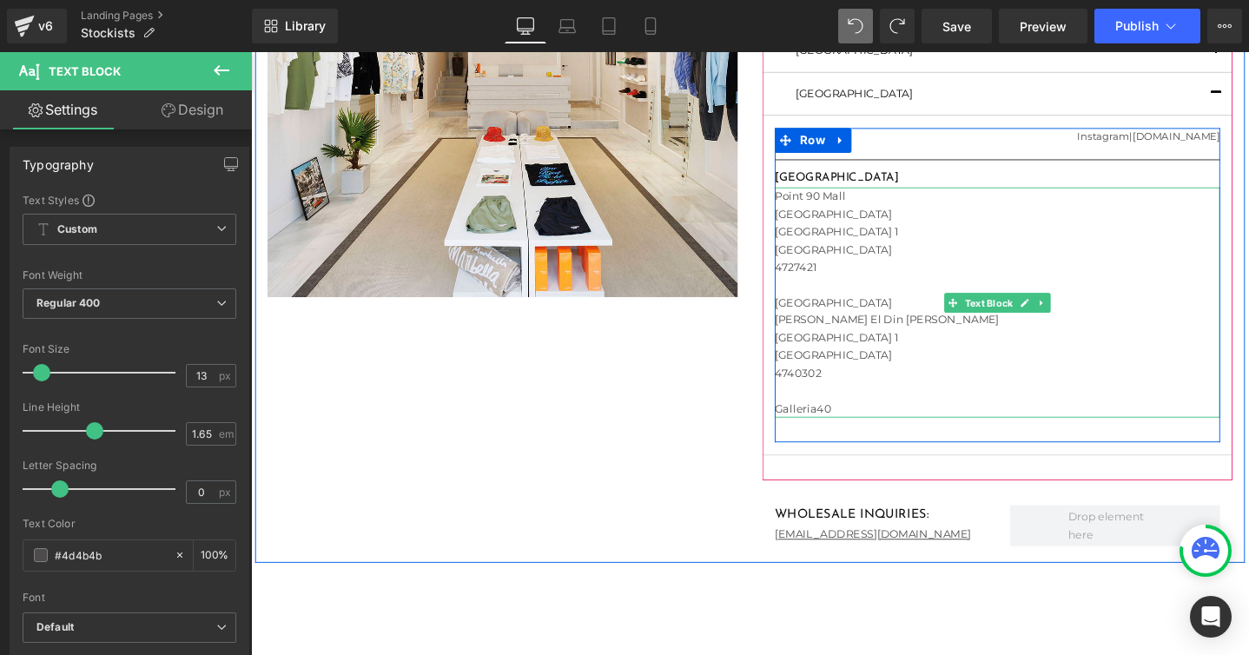
click at [875, 430] on div "Galleria40" at bounding box center [1036, 428] width 469 height 18
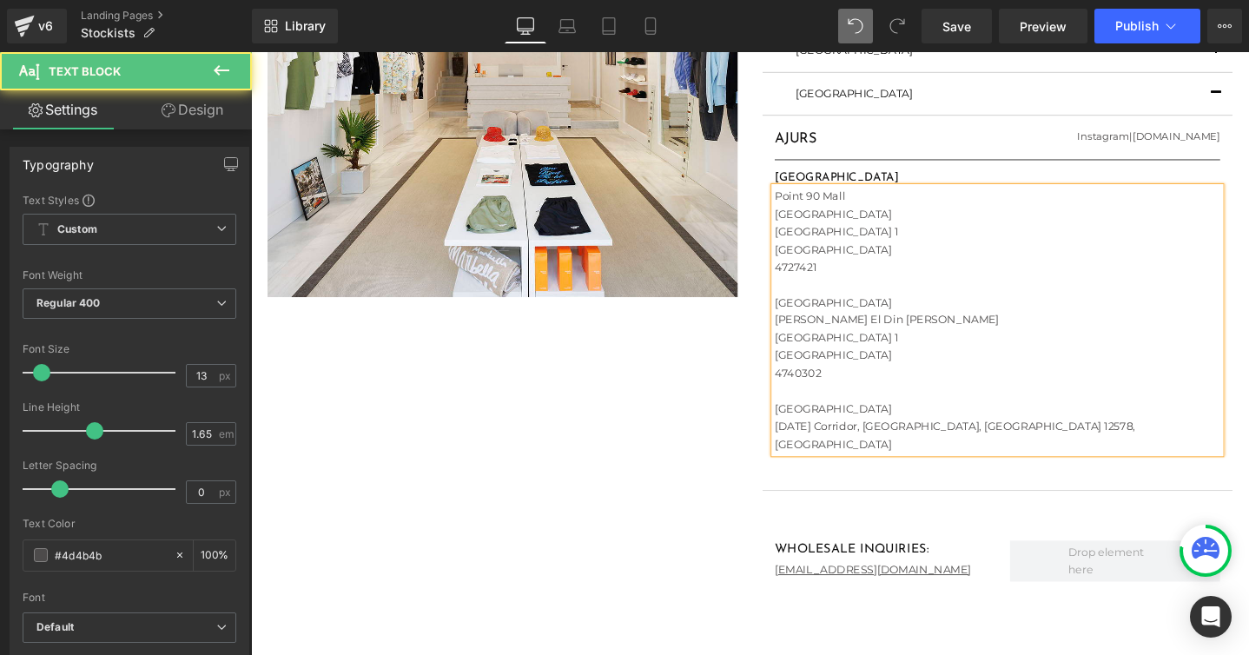
click at [922, 444] on div "[DATE] Corridor, [GEOGRAPHIC_DATA], [GEOGRAPHIC_DATA] 12578, [GEOGRAPHIC_DATA]" at bounding box center [1036, 455] width 469 height 37
click at [927, 464] on div "[DATE] Corridor First [GEOGRAPHIC_DATA], [GEOGRAPHIC_DATA] 12578, [GEOGRAPHIC_D…" at bounding box center [1036, 455] width 469 height 37
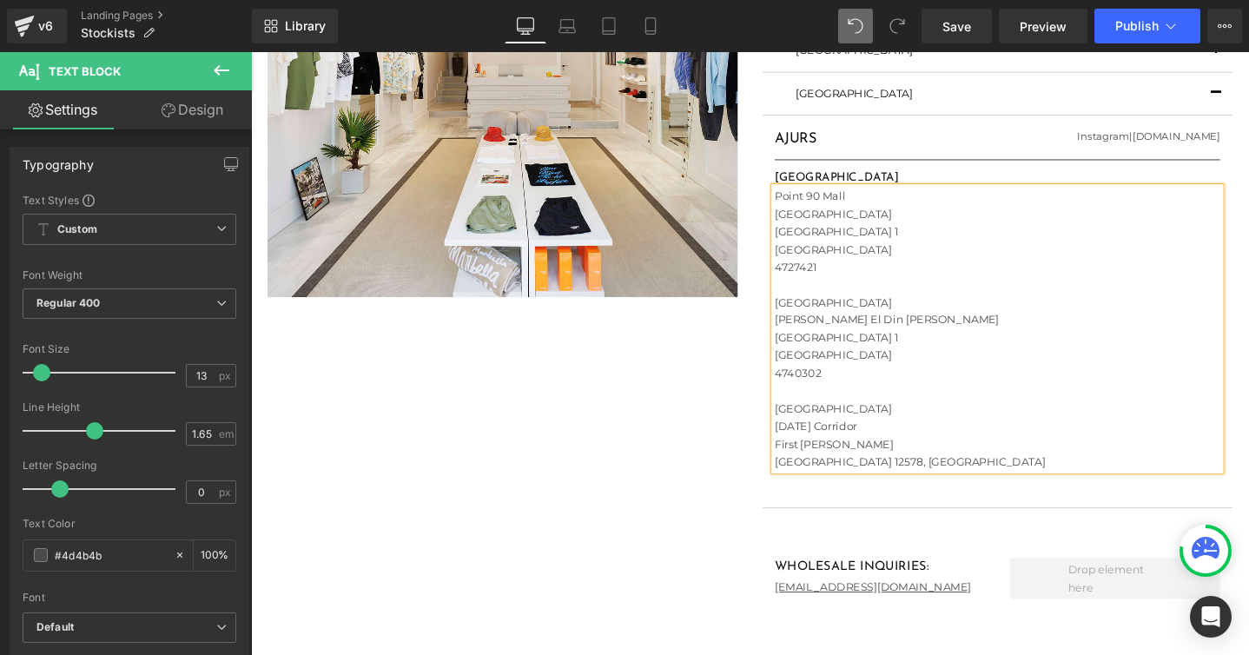
click at [940, 484] on div "[DATE] Corridor First [GEOGRAPHIC_DATA] 12578, [GEOGRAPHIC_DATA]" at bounding box center [1036, 465] width 469 height 56
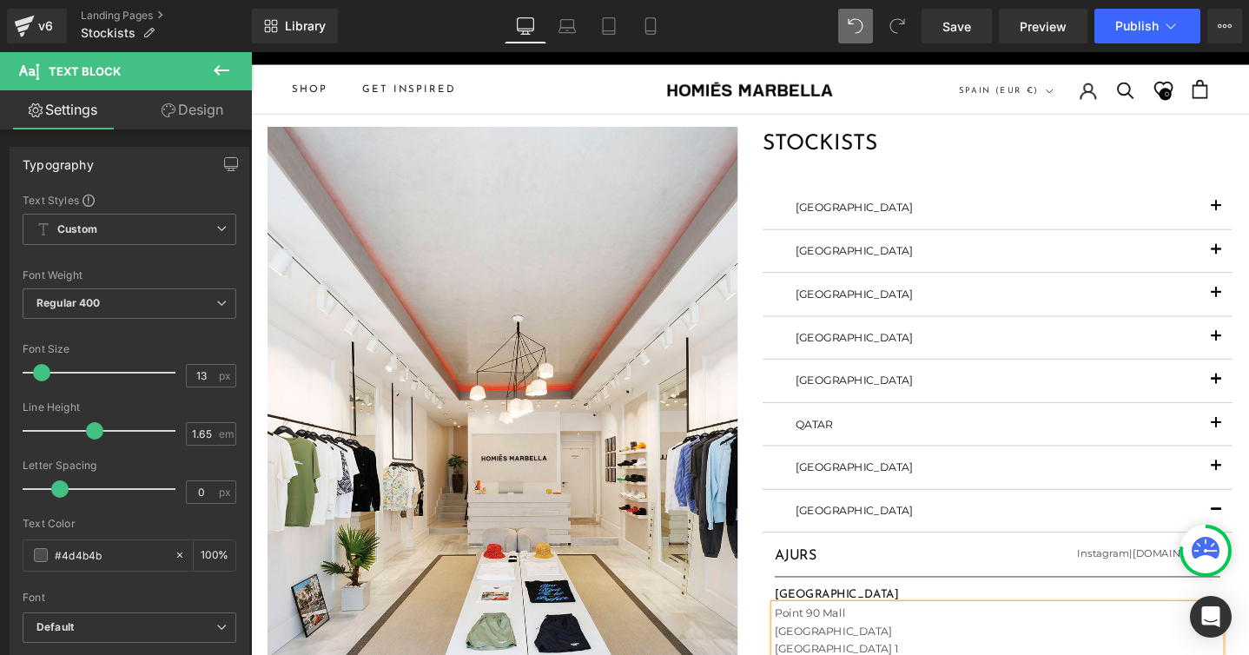
scroll to position [0, 0]
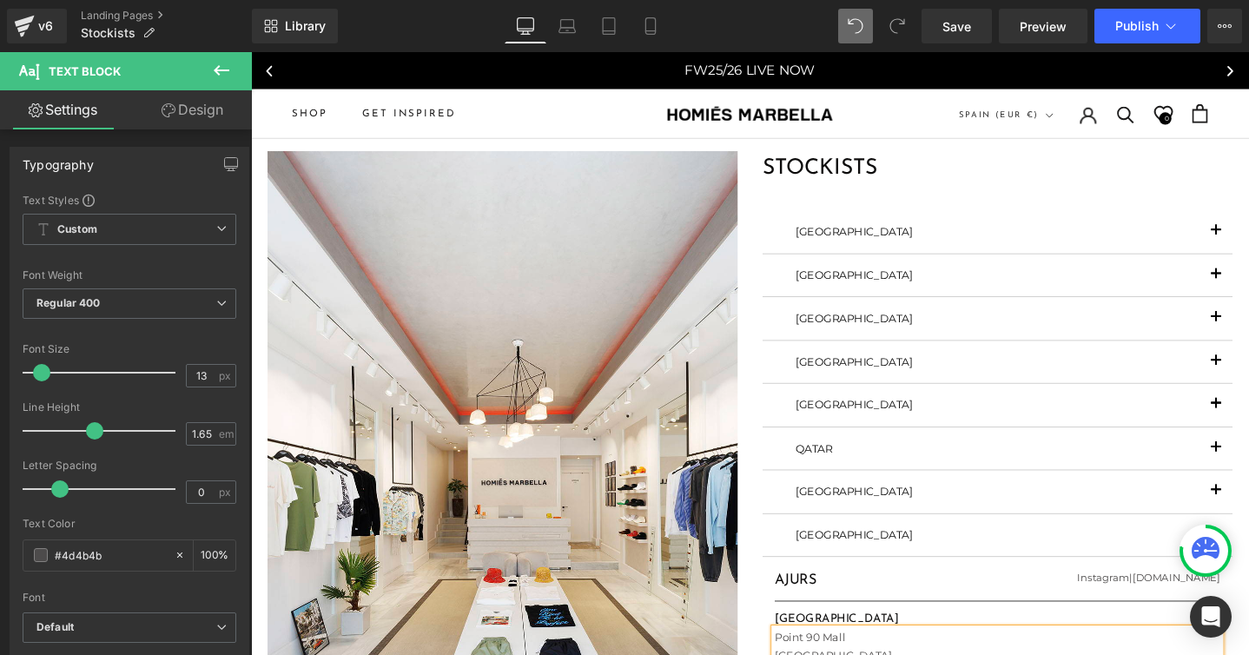
click at [1248, 287] on button "button" at bounding box center [1267, 287] width 35 height 44
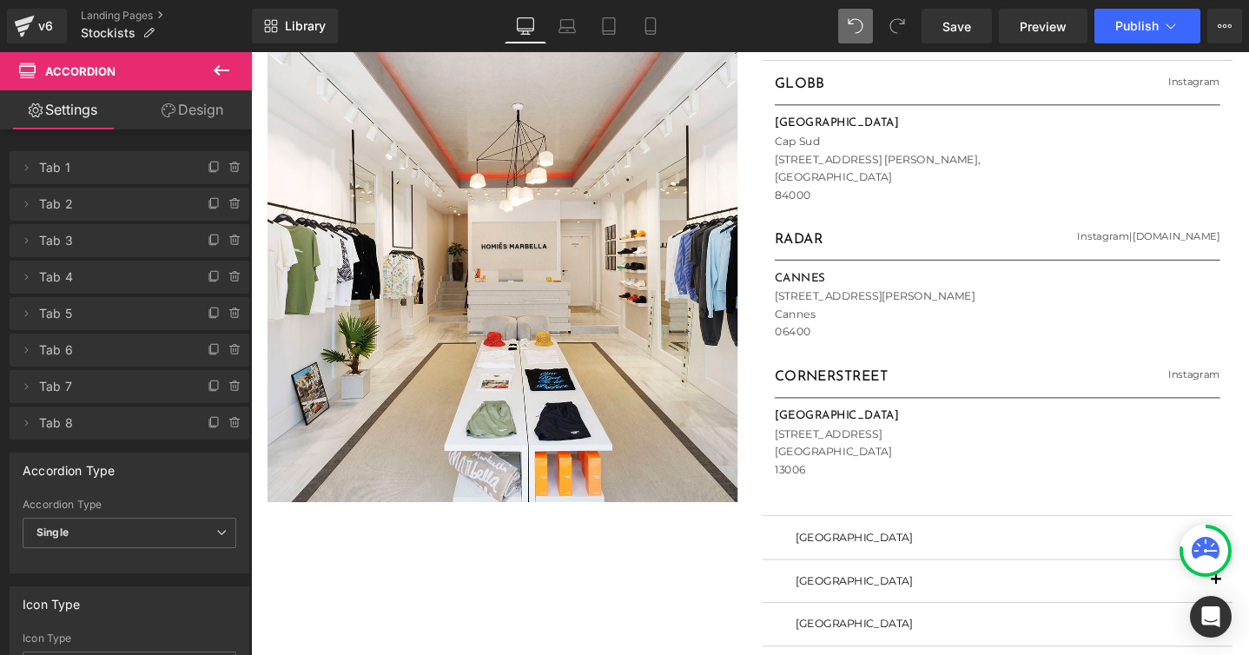
scroll to position [251, 0]
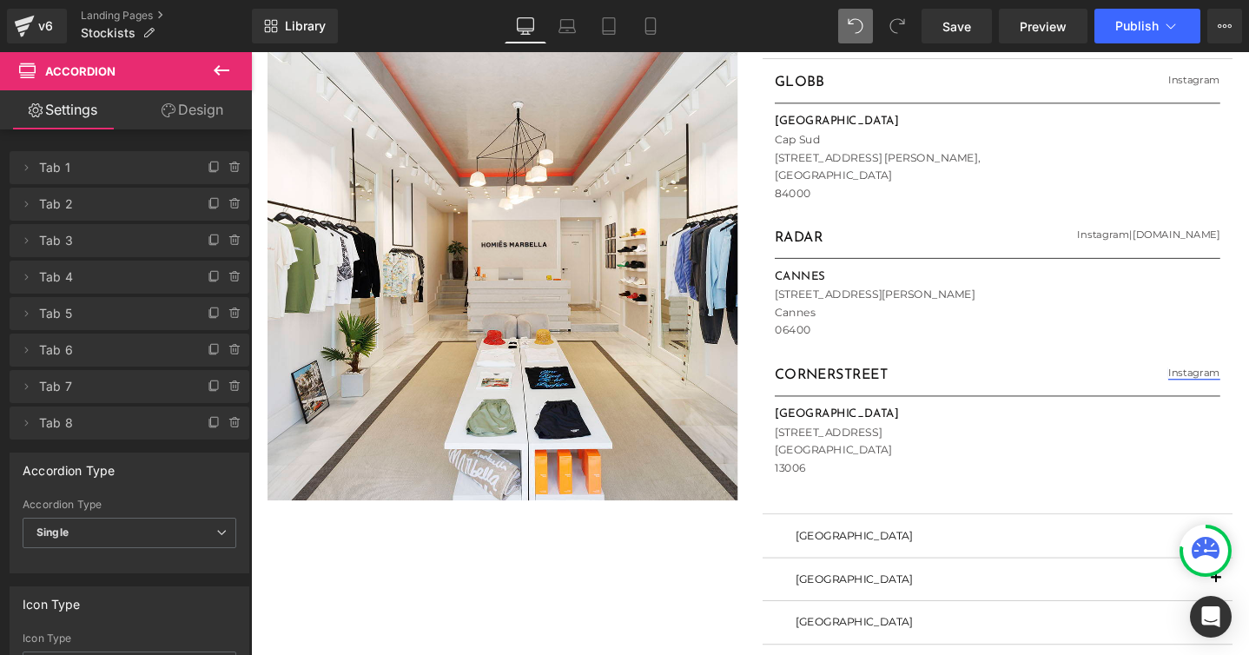
click at [831, 289] on h1 "CANNES" at bounding box center [1036, 288] width 469 height 20
click at [802, 285] on h1 "CANNES" at bounding box center [1036, 288] width 469 height 20
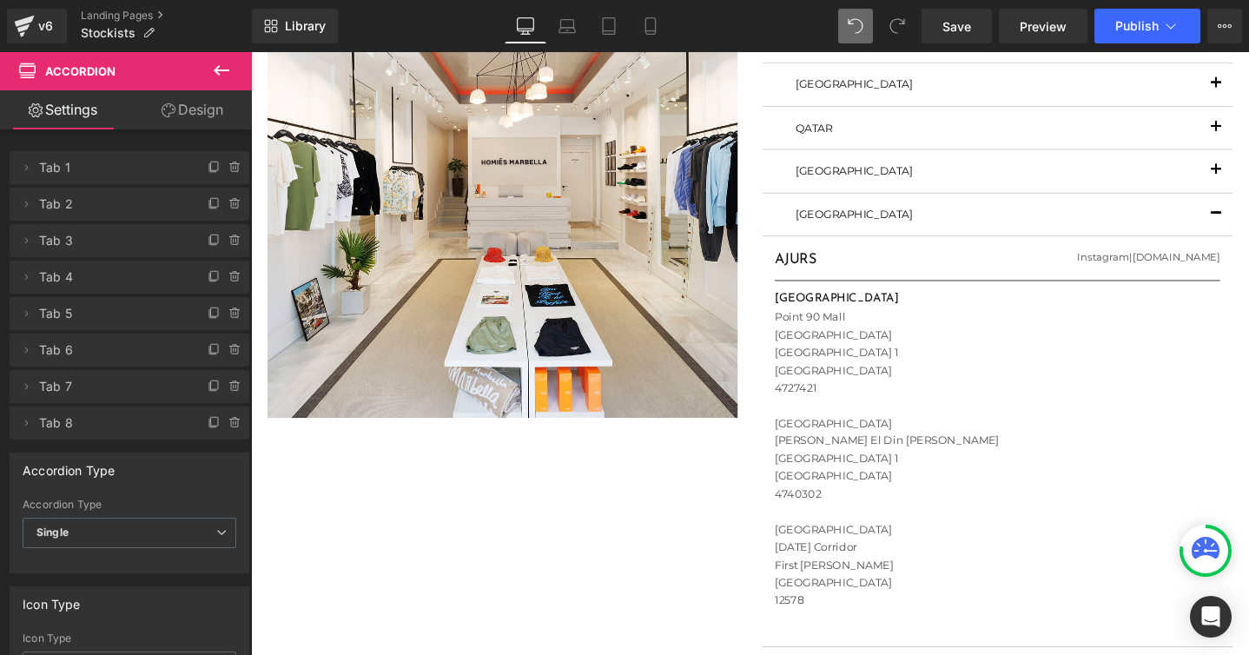
scroll to position [340, 0]
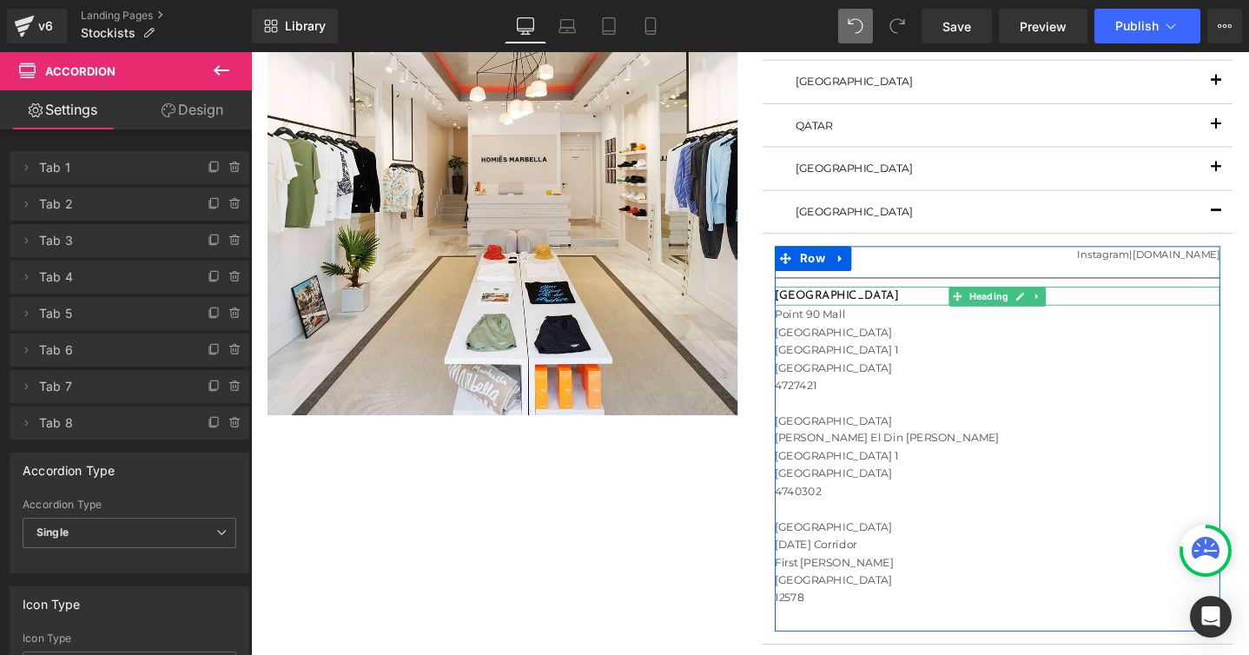
drag, startPoint x: 842, startPoint y: 307, endPoint x: 1001, endPoint y: 324, distance: 159.8
click at [795, 305] on article "AJURS Heading Instagram | [DOMAIN_NAME] Heading Row Separator [GEOGRAPHIC_DATA]…" at bounding box center [1036, 459] width 495 height 432
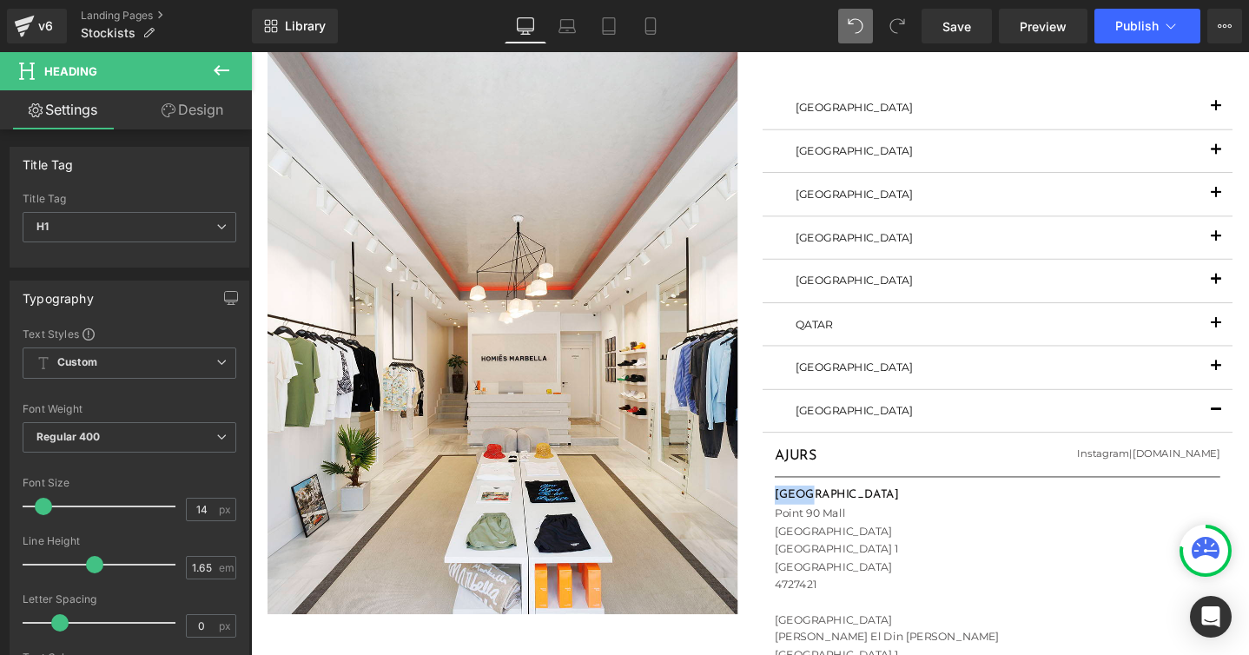
scroll to position [0, 0]
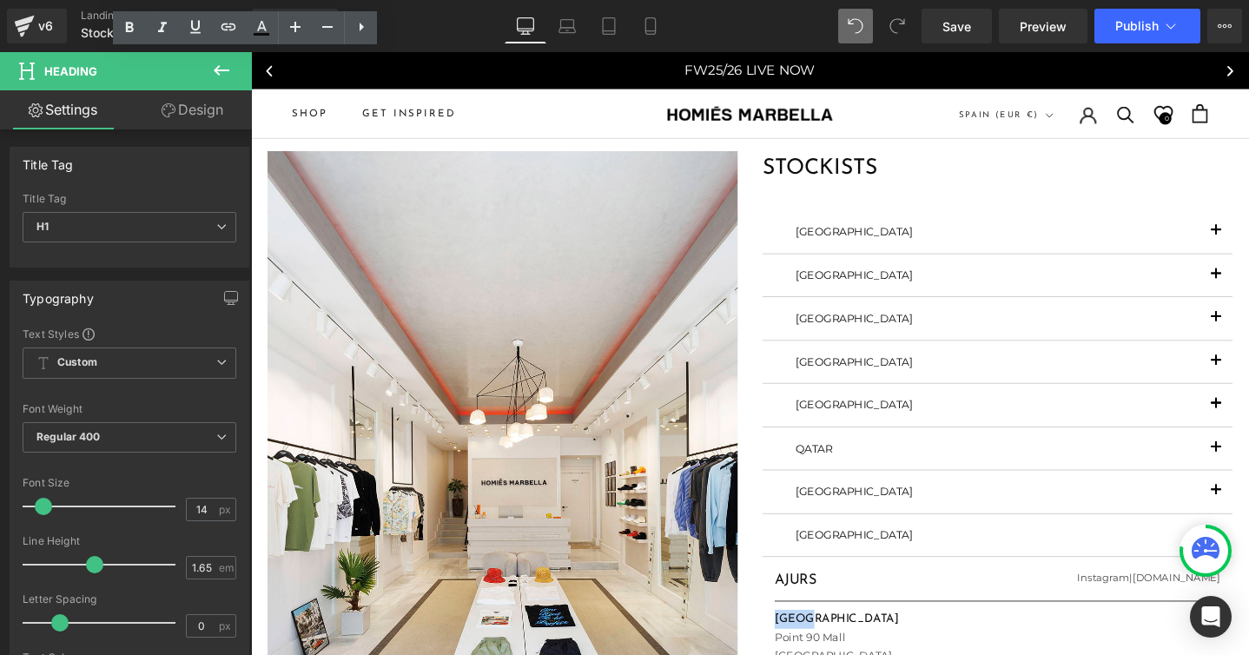
click at [1248, 336] on span "button" at bounding box center [1267, 336] width 0 height 0
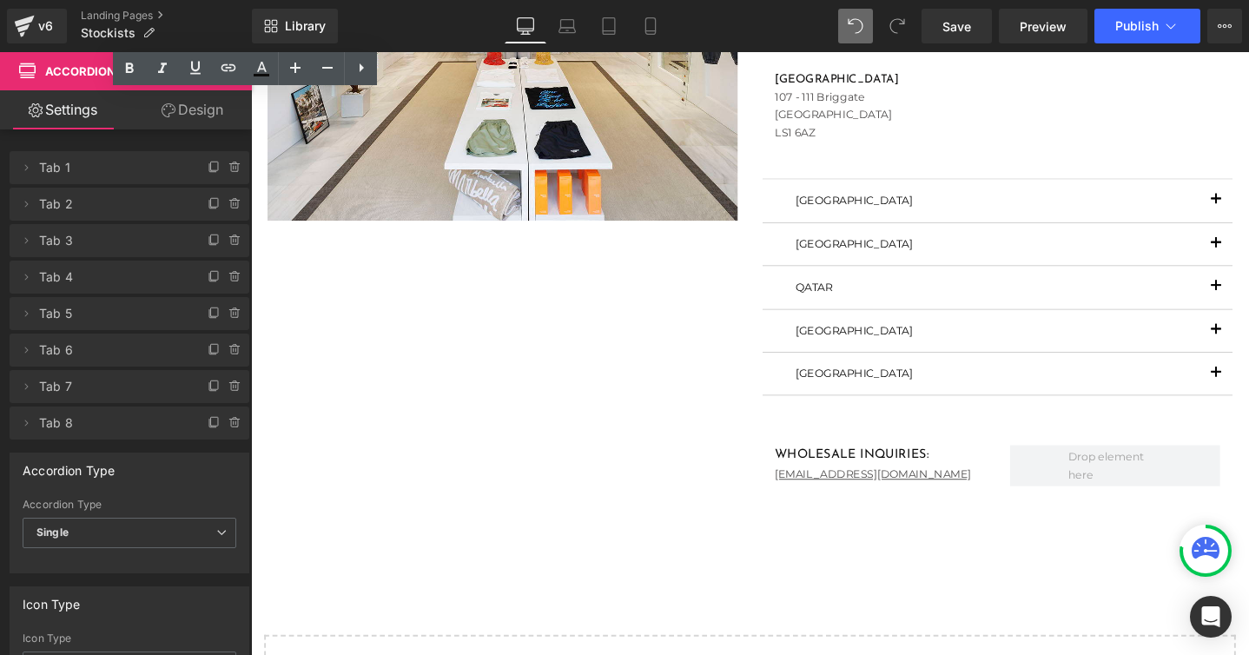
scroll to position [548, 0]
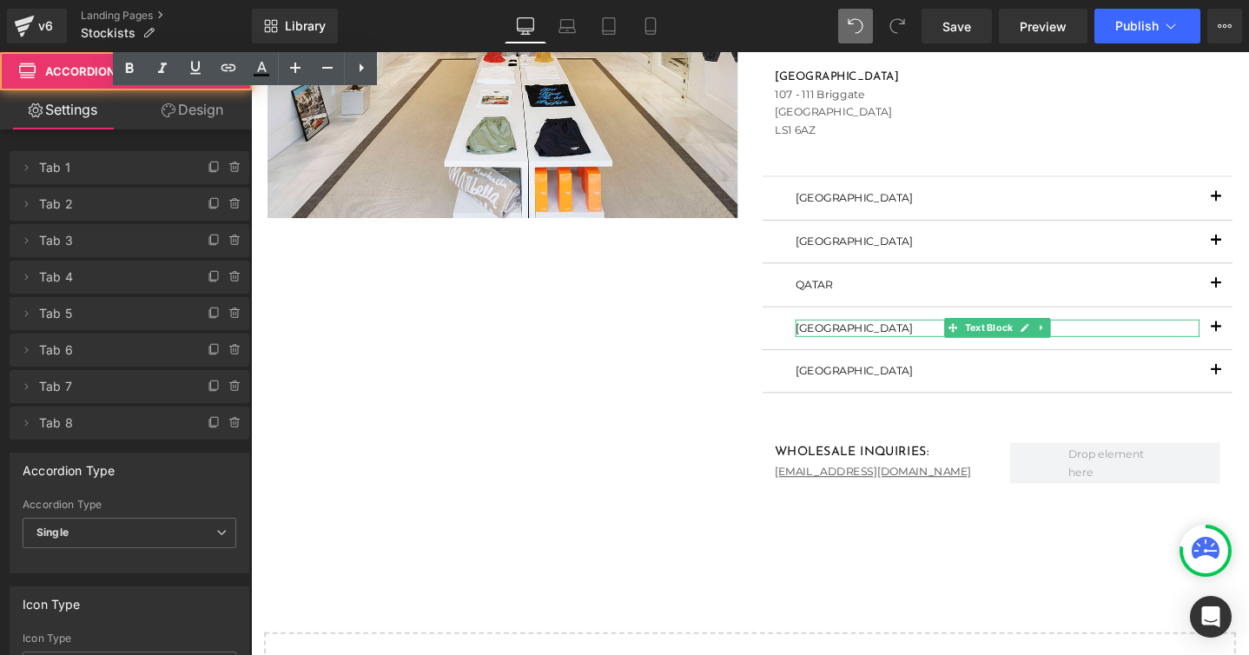
click at [1248, 392] on span "button" at bounding box center [1267, 392] width 0 height 0
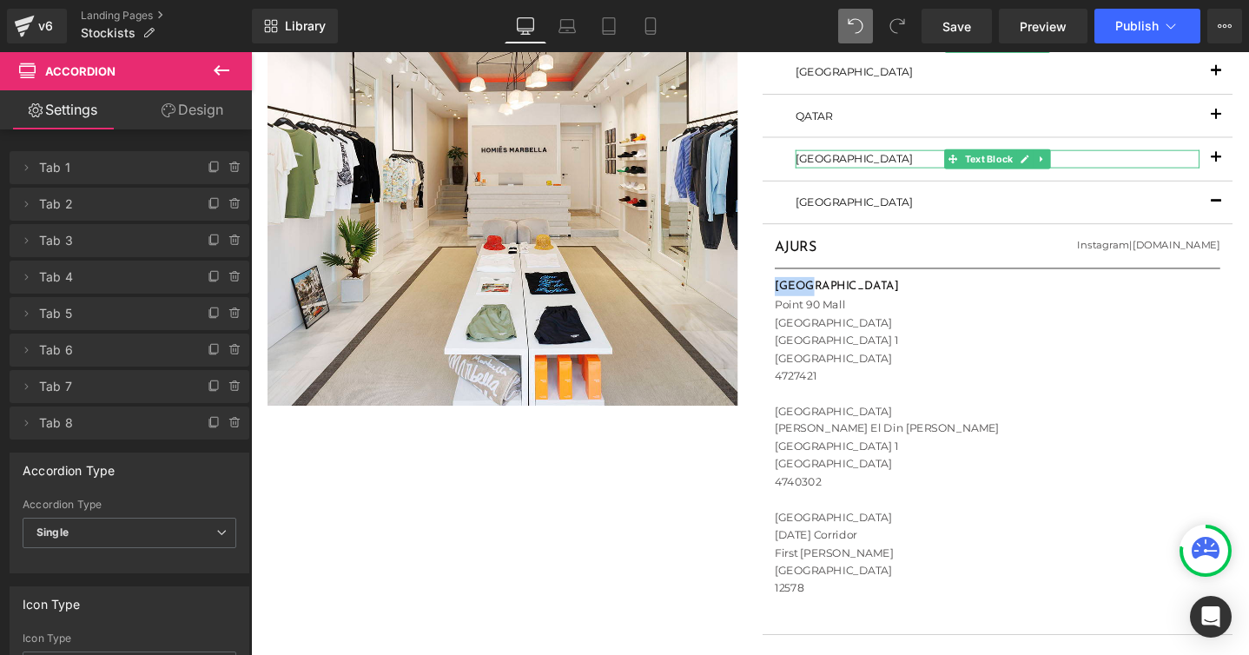
scroll to position [392, 0]
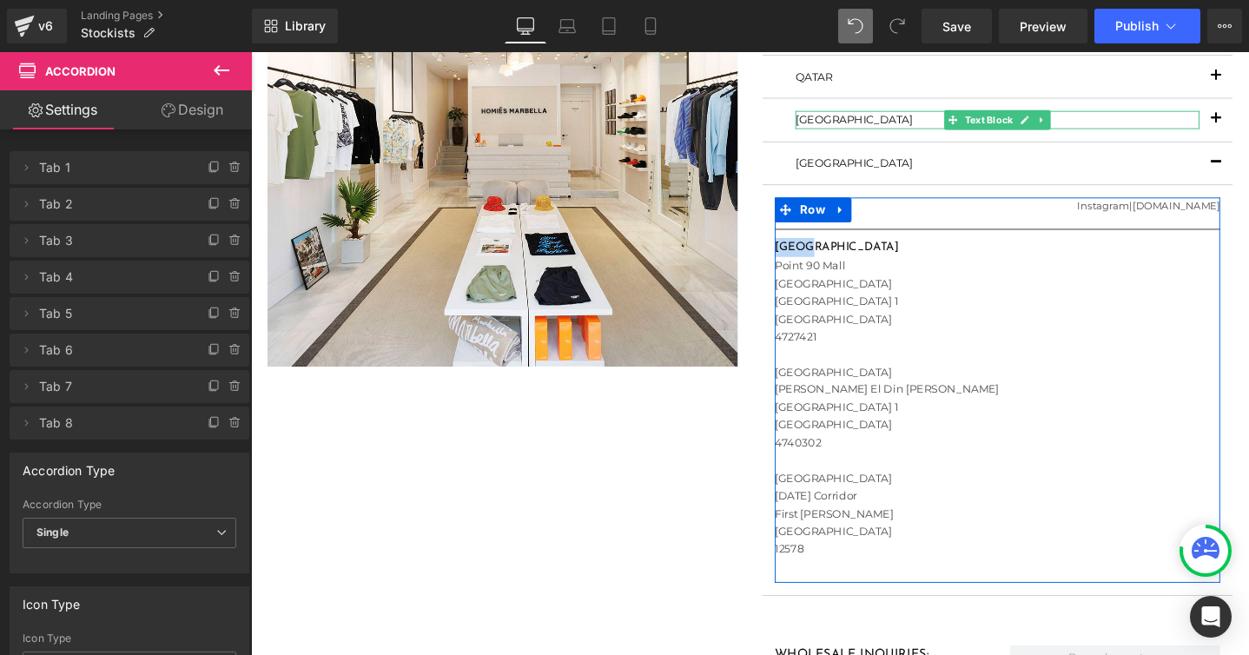
click at [751, 492] on div "Image STOCKISTS Heading [GEOGRAPHIC_DATA] Text Block FLAGSHIP STORE Heading [DO…" at bounding box center [776, 245] width 1042 height 986
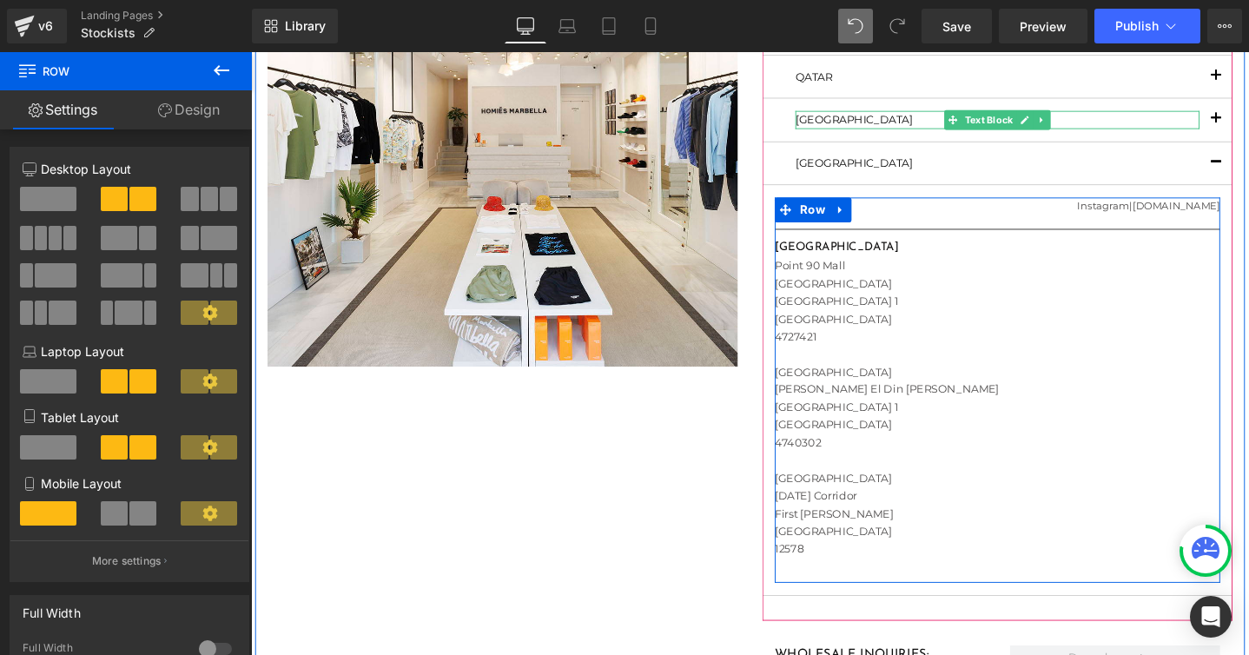
click at [1248, 163] on button "button" at bounding box center [1267, 169] width 35 height 44
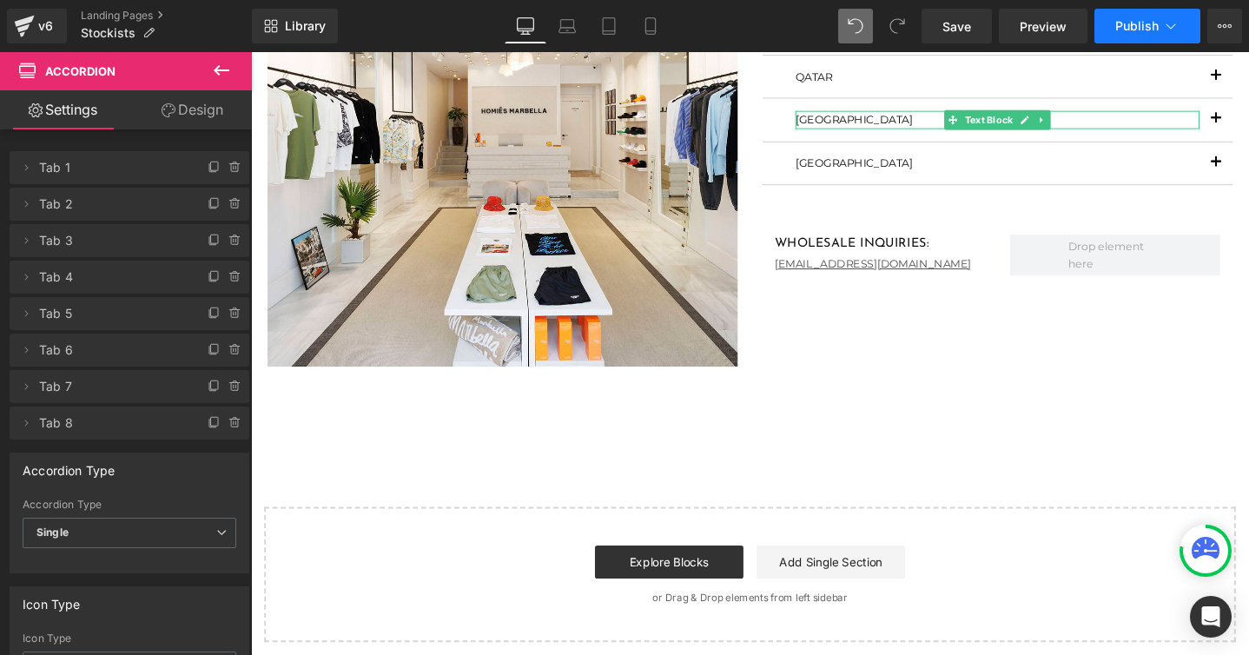
click at [1131, 24] on span "Publish" at bounding box center [1136, 26] width 43 height 14
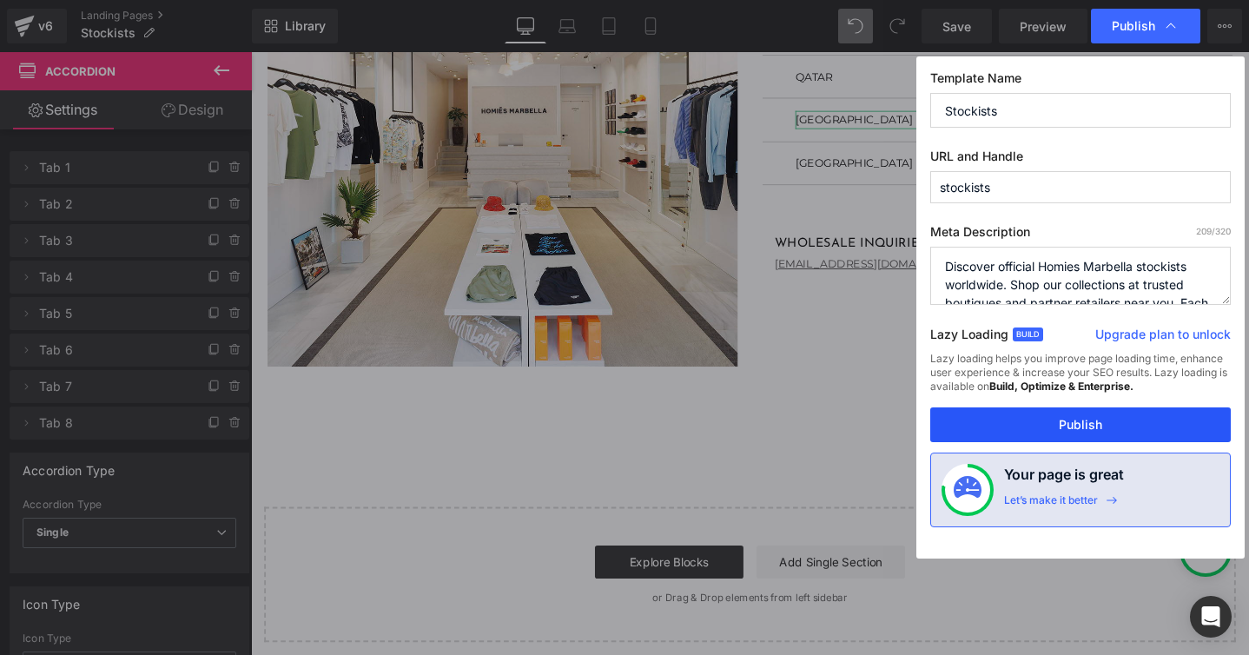
click at [1033, 426] on button "Publish" at bounding box center [1080, 424] width 300 height 35
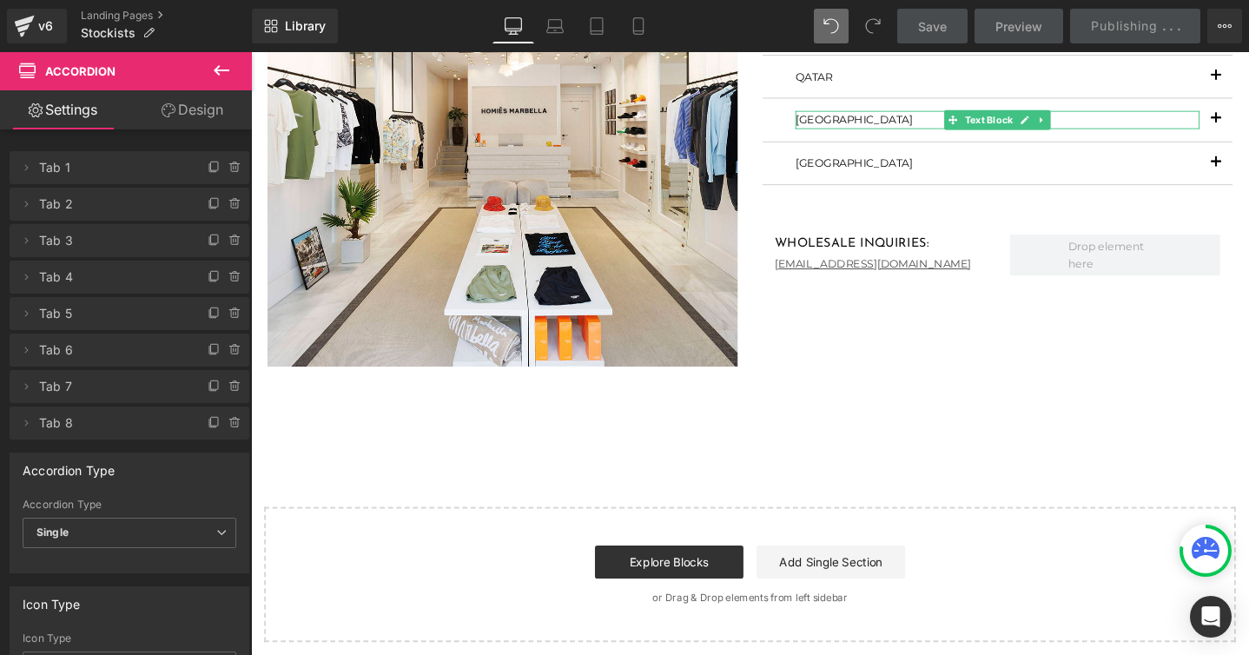
click at [1248, 173] on span "button" at bounding box center [1267, 173] width 0 height 0
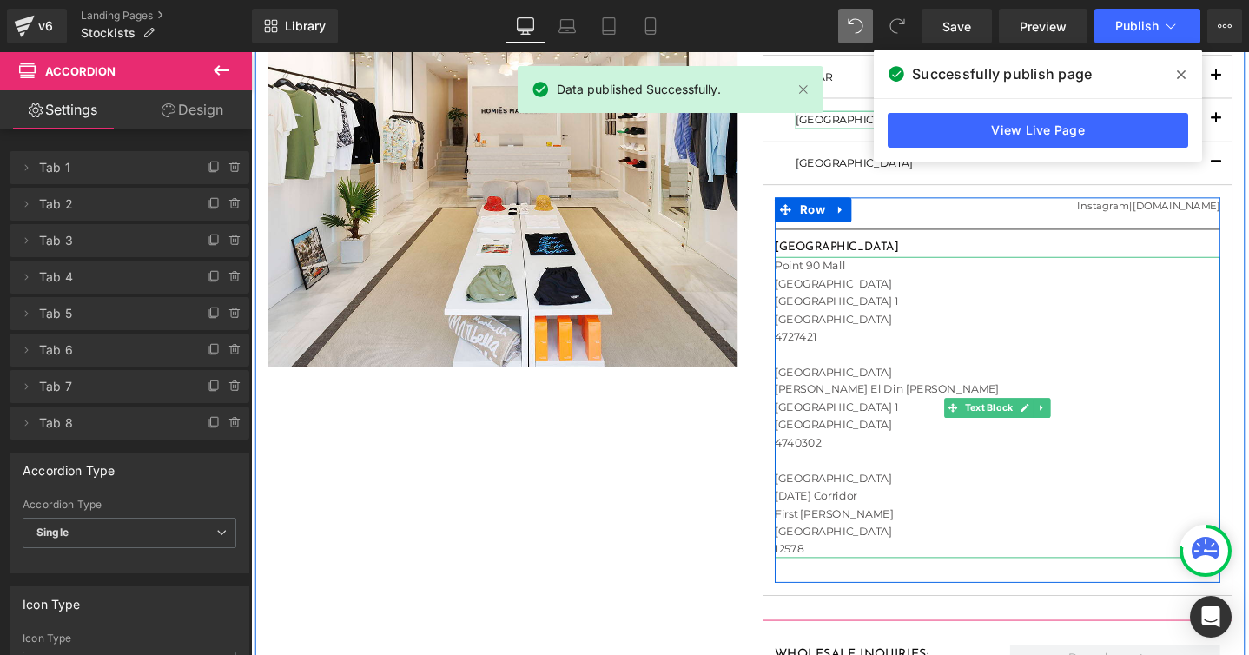
click at [789, 276] on div "[GEOGRAPHIC_DATA] Text Block FLAGSHIP STORE Heading [DOMAIN_NAME] Heading Row S…" at bounding box center [1036, 225] width 495 height 848
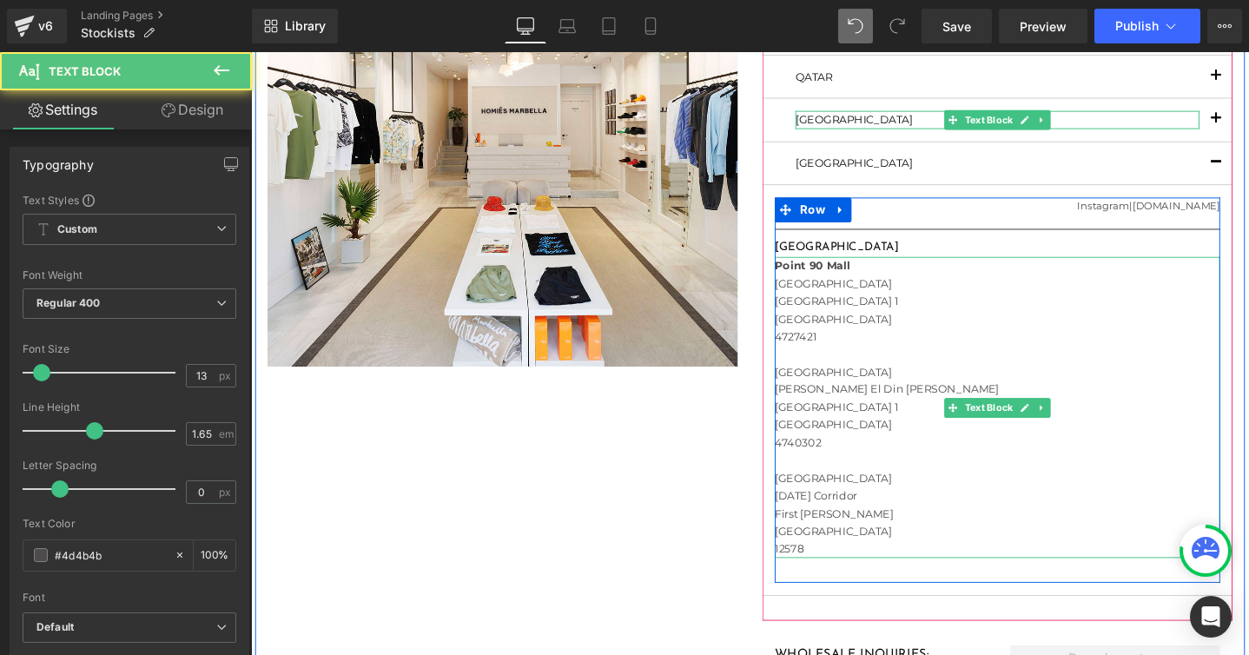
click at [939, 388] on div "[GEOGRAPHIC_DATA]" at bounding box center [1036, 388] width 469 height 18
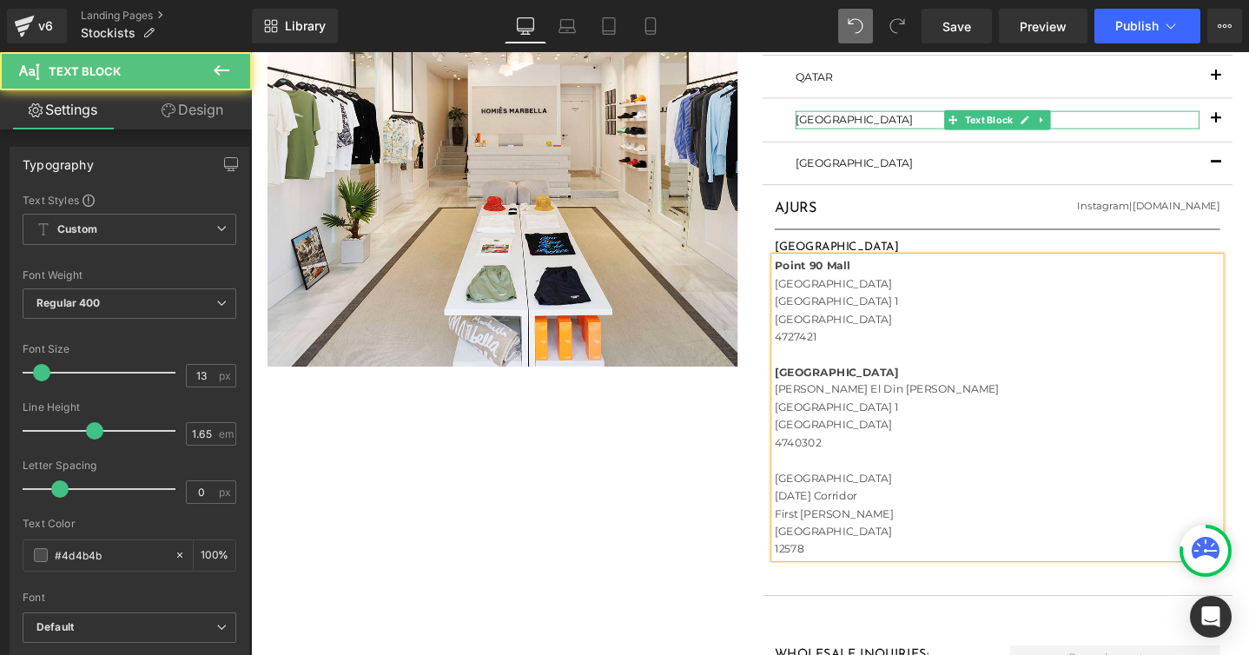
click at [944, 500] on div "[GEOGRAPHIC_DATA]" at bounding box center [1036, 501] width 469 height 18
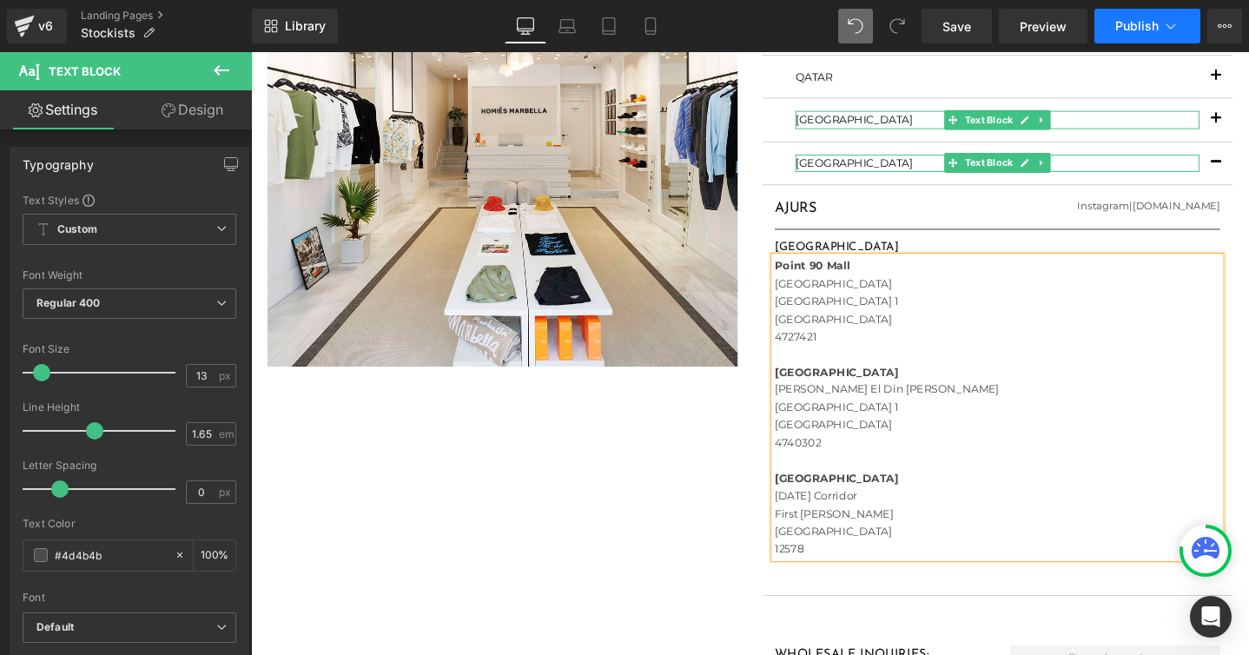
click at [1137, 36] on button "Publish" at bounding box center [1147, 26] width 106 height 35
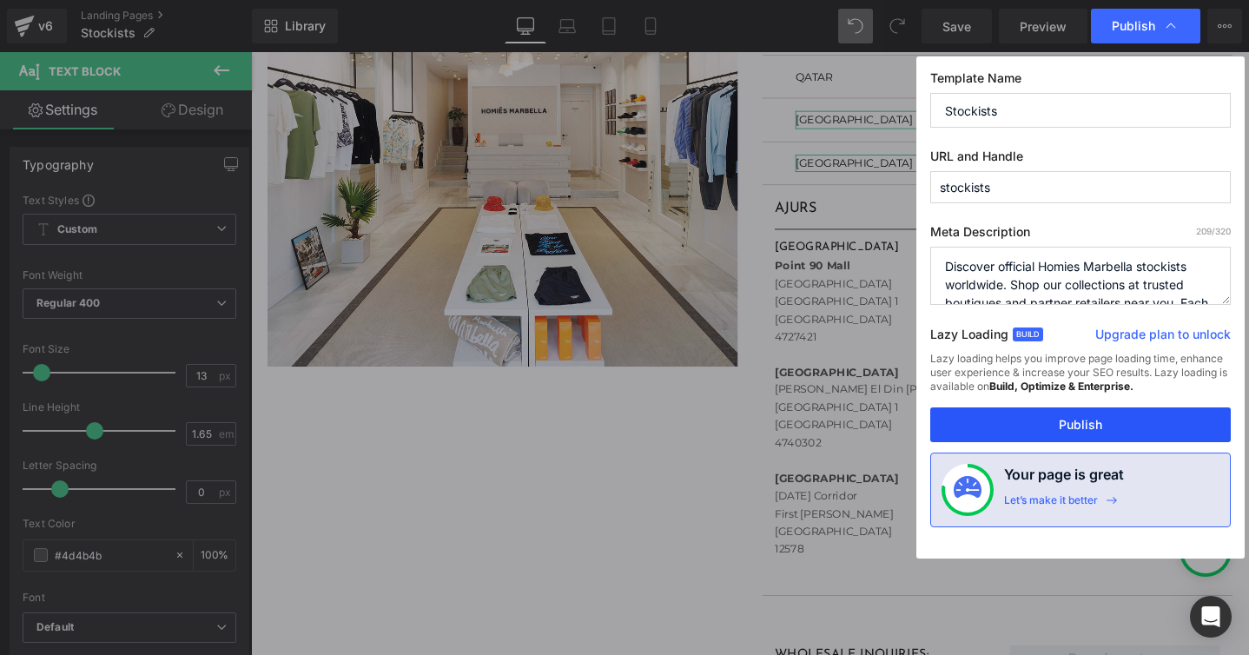
click at [1044, 416] on button "Publish" at bounding box center [1080, 424] width 300 height 35
